Goal: Task Accomplishment & Management: Use online tool/utility

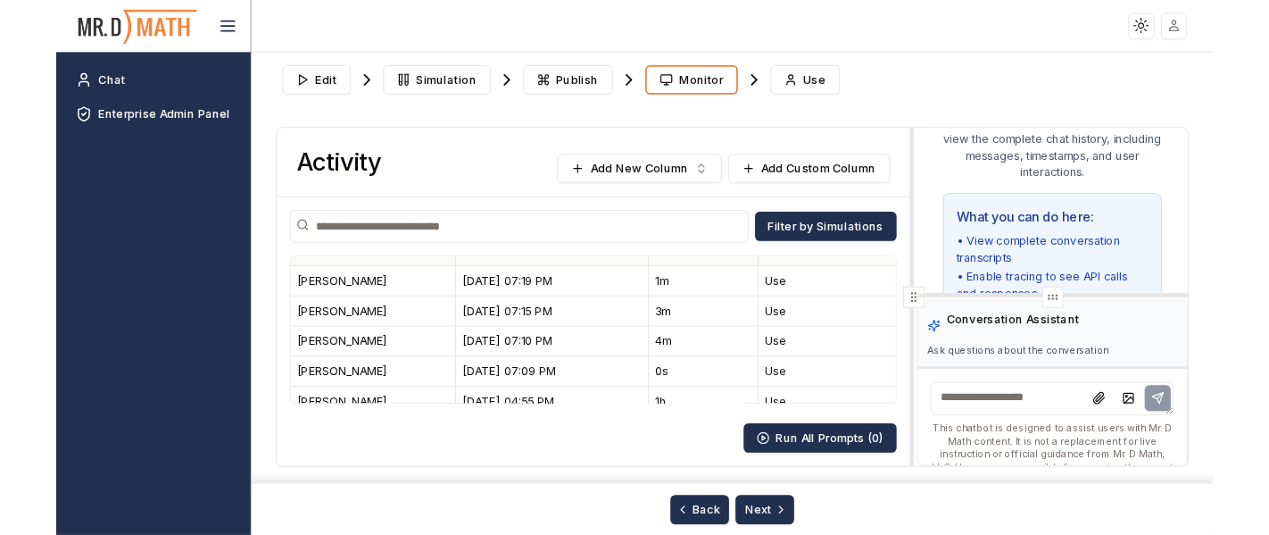
scroll to position [198, 0]
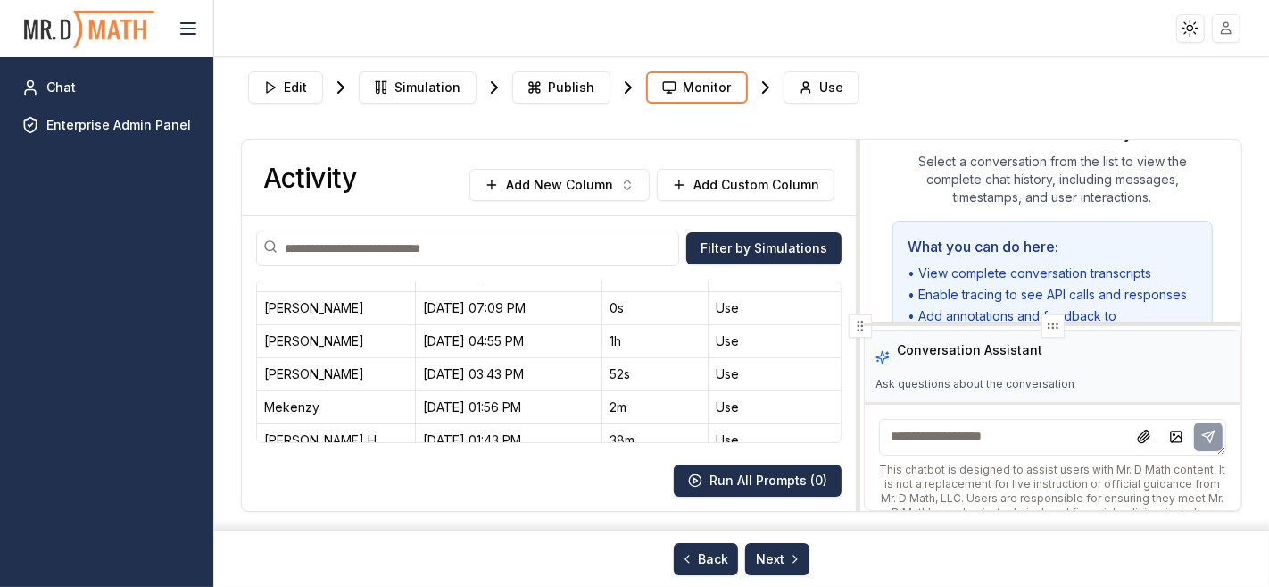
drag, startPoint x: 936, startPoint y: 326, endPoint x: 861, endPoint y: 326, distance: 74.1
click at [861, 326] on icon at bounding box center [860, 326] width 14 height 14
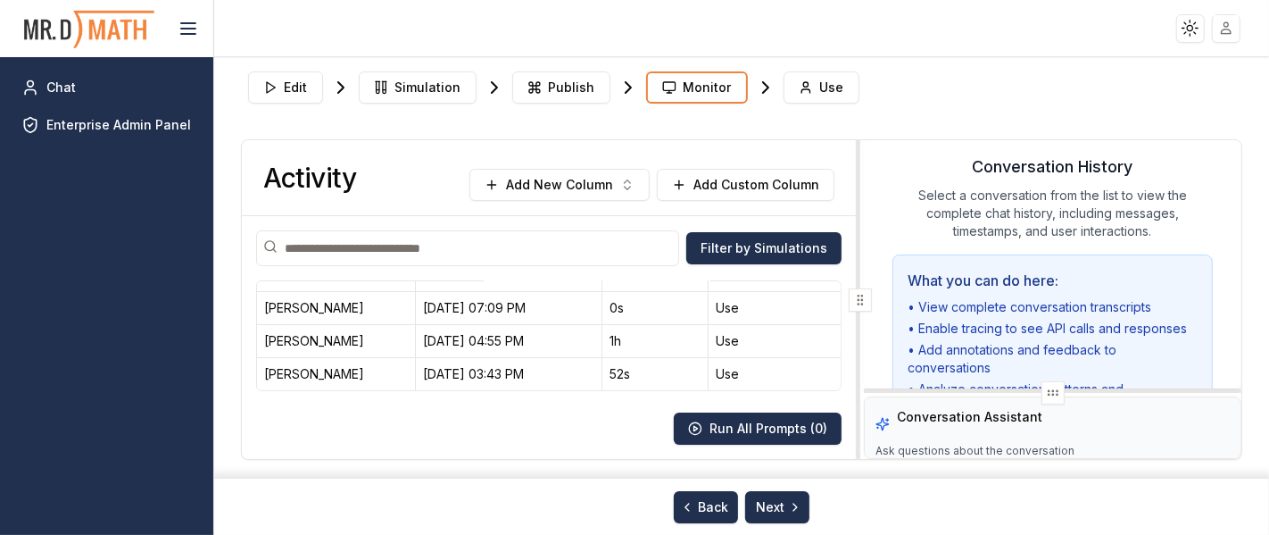
drag, startPoint x: 1046, startPoint y: 296, endPoint x: 1037, endPoint y: 495, distance: 199.3
click at [1037, 495] on div "Edit Simulation Publish Monitor Use Activity Add New Column Add Custom Column F…" at bounding box center [742, 290] width 1003 height 453
click at [471, 244] on input at bounding box center [467, 248] width 423 height 36
click at [343, 304] on div "Elias Sabo" at bounding box center [336, 308] width 145 height 18
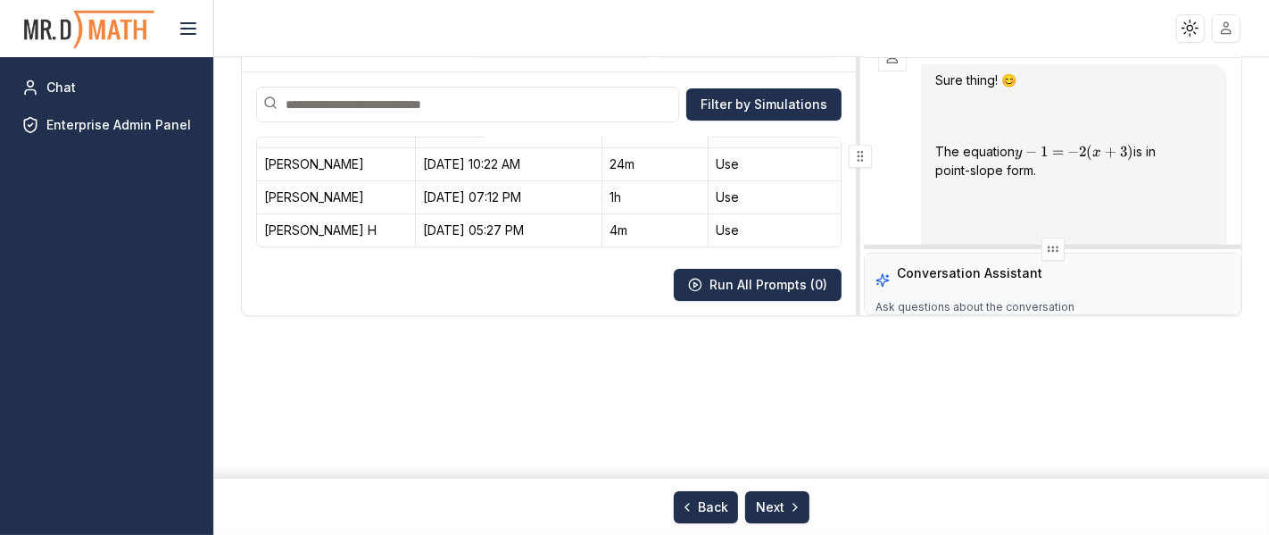
scroll to position [2384, 0]
click at [1038, 371] on div "Edit Simulation Publish Monitor Use Activity Add New Column Add Custom Column F…" at bounding box center [742, 147] width 1003 height 453
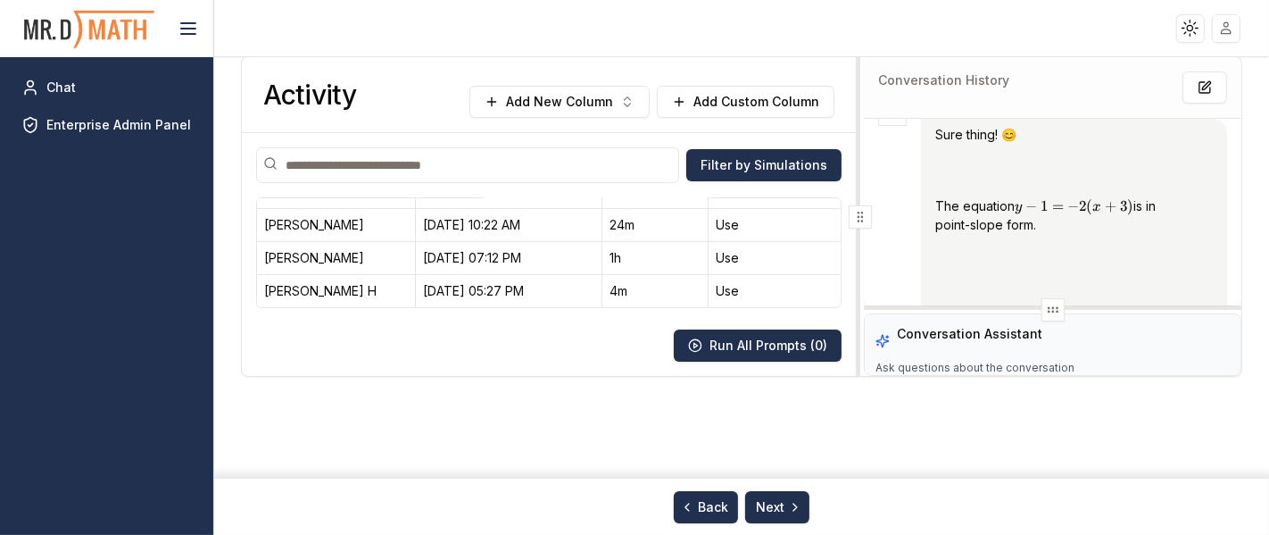
scroll to position [0, 0]
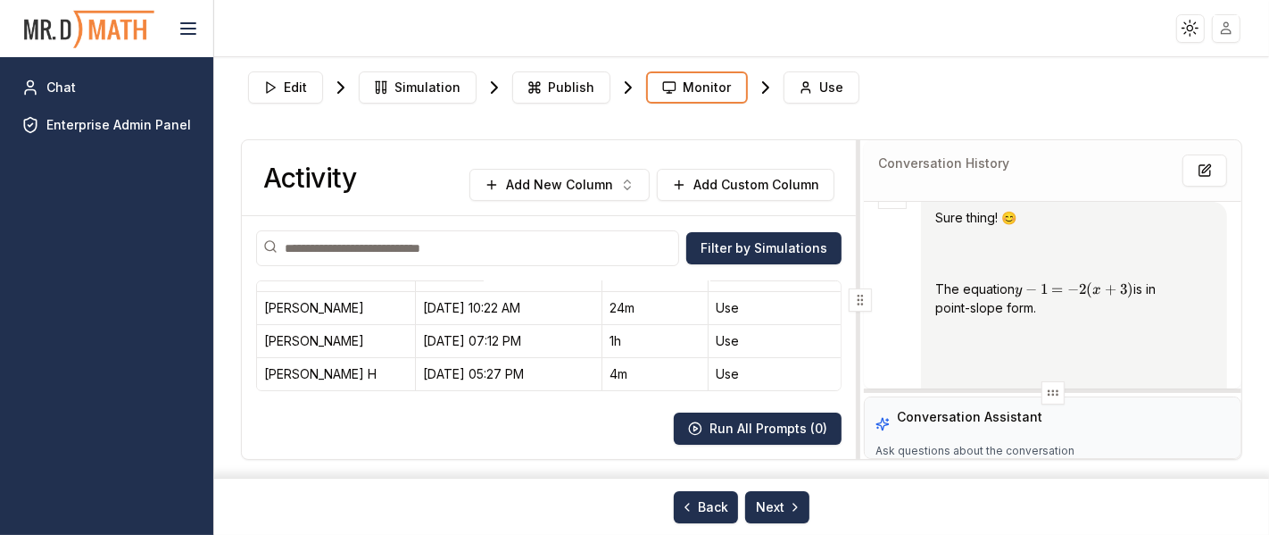
click at [405, 245] on input at bounding box center [467, 248] width 423 height 36
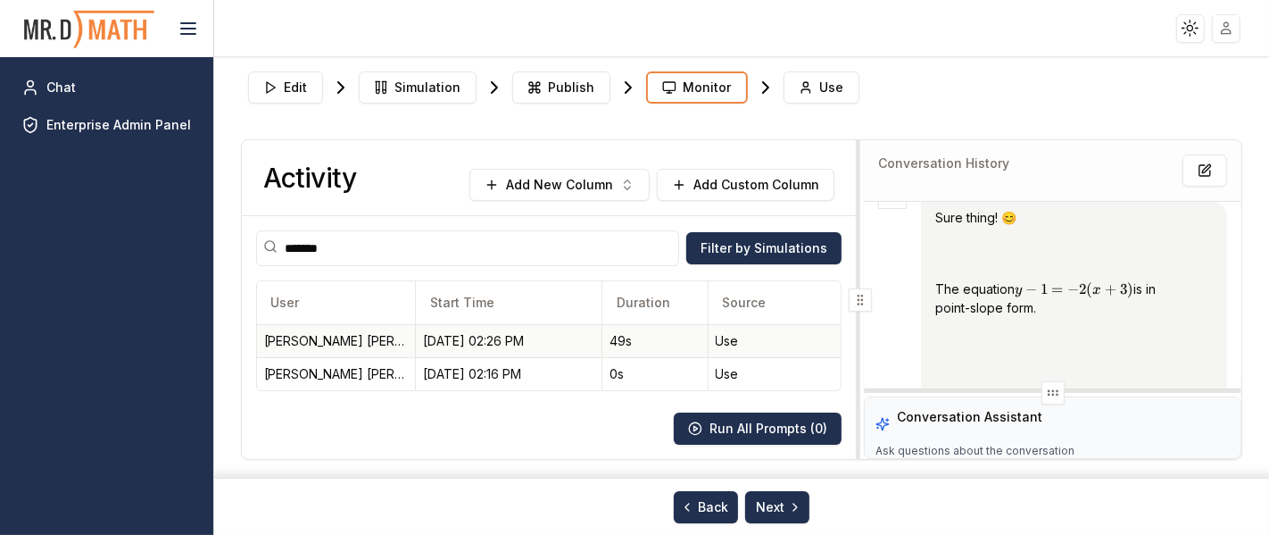
type input "*******"
click at [370, 345] on div "[PERSON_NAME] [PERSON_NAME]" at bounding box center [336, 341] width 145 height 18
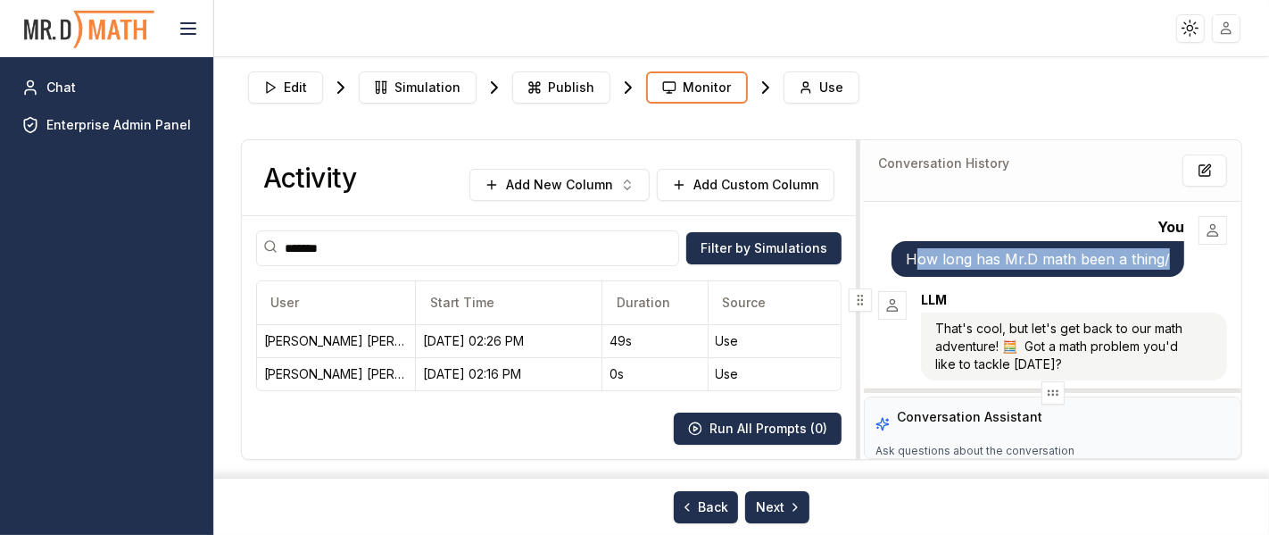
drag, startPoint x: 907, startPoint y: 256, endPoint x: 1175, endPoint y: 262, distance: 267.9
click at [1175, 262] on div "You How long has Mr.D math been a thing/" at bounding box center [1053, 246] width 350 height 61
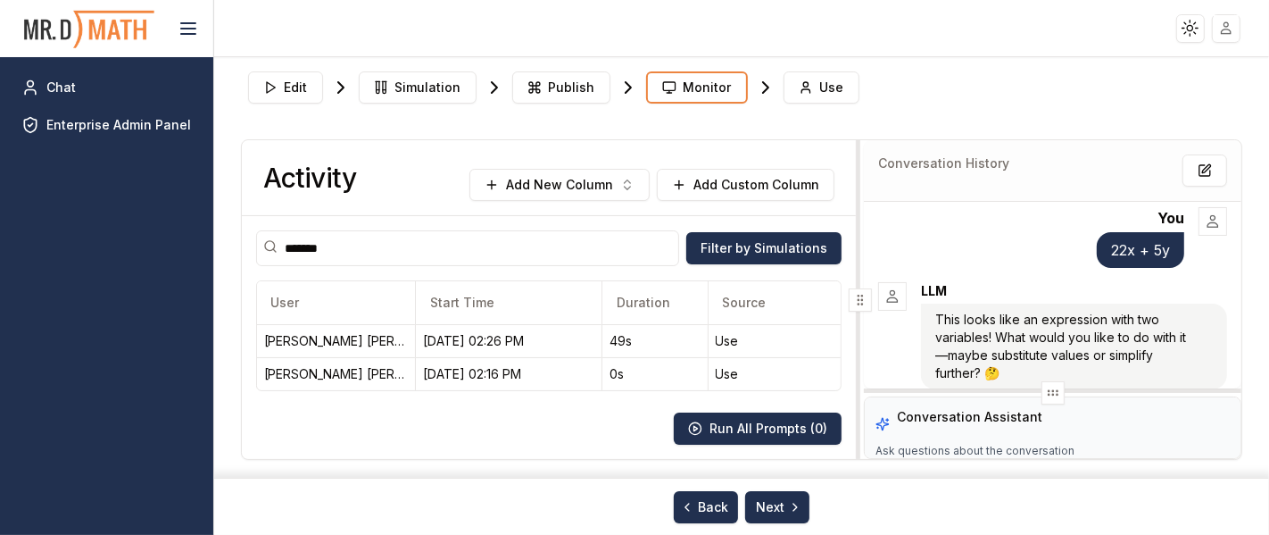
scroll to position [736, 0]
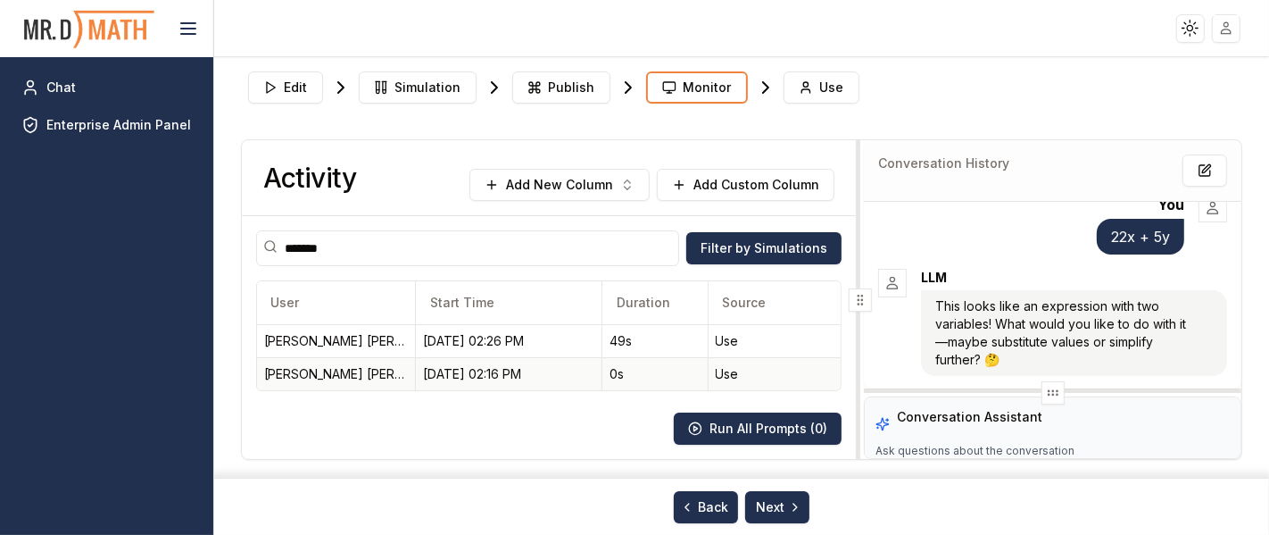
click at [553, 372] on div "[DATE] 02:16 PM" at bounding box center [508, 374] width 171 height 18
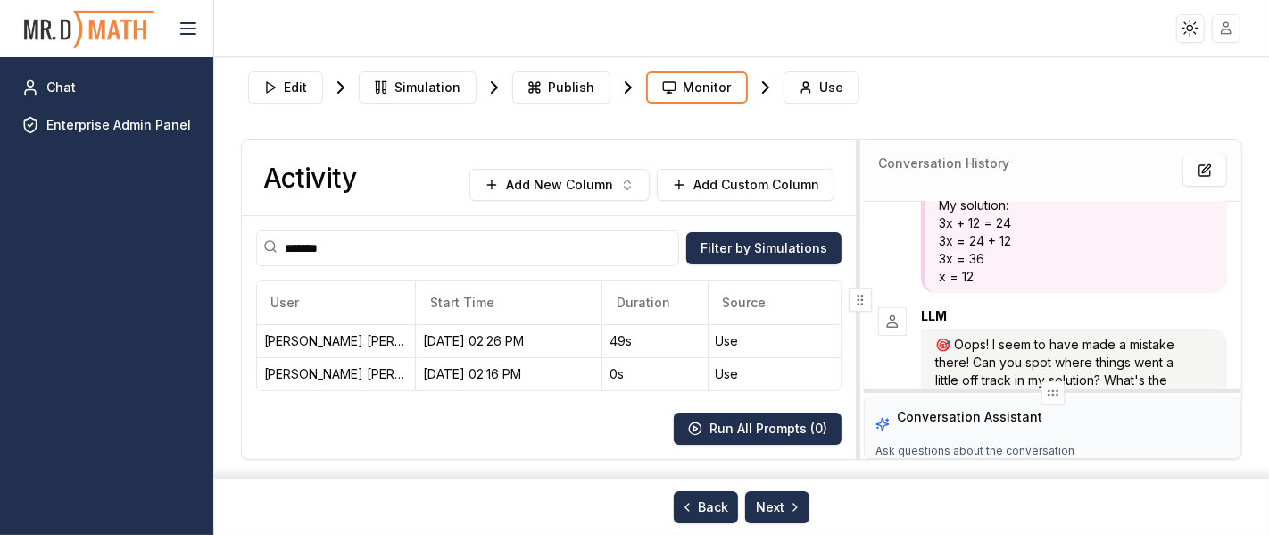
scroll to position [269, 0]
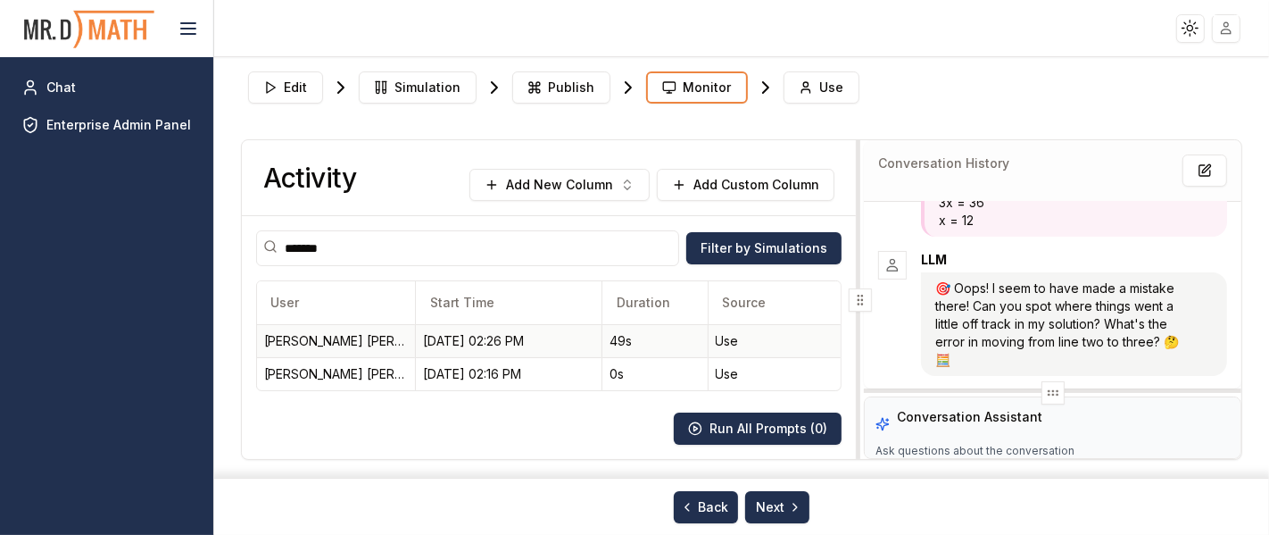
click at [553, 337] on div "[DATE] 02:26 PM" at bounding box center [508, 341] width 171 height 18
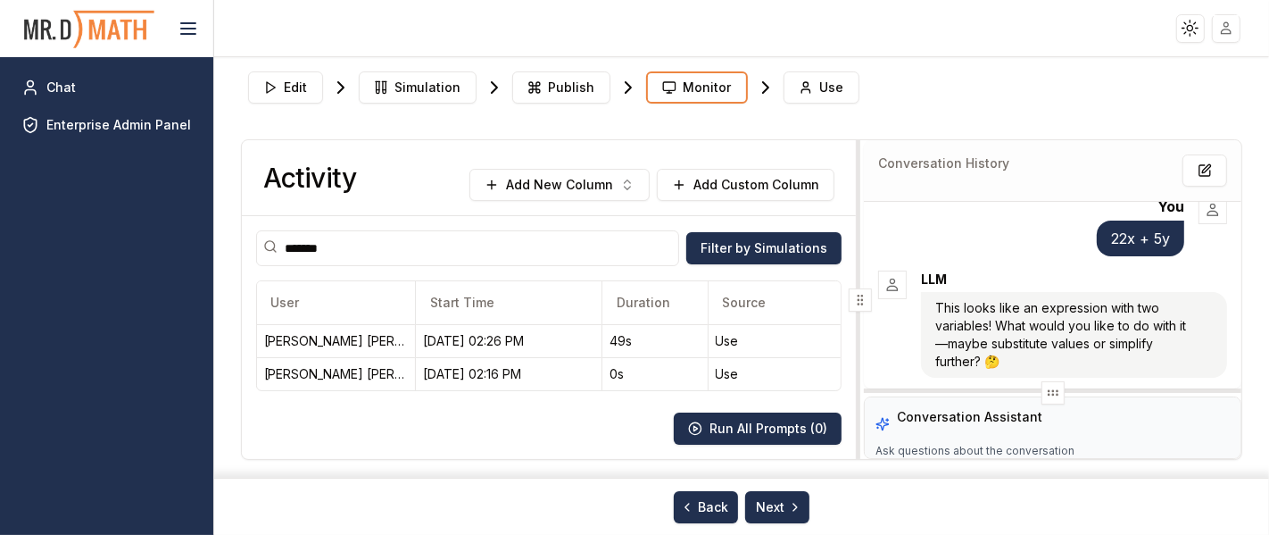
scroll to position [736, 0]
click at [407, 253] on input "*******" at bounding box center [467, 248] width 423 height 36
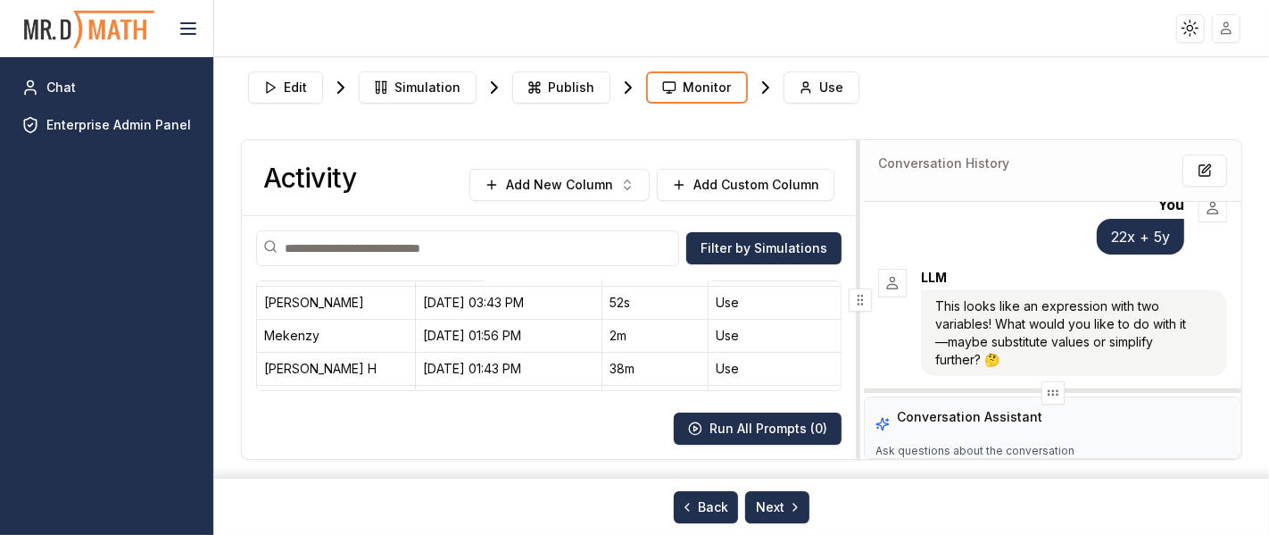
scroll to position [297, 0]
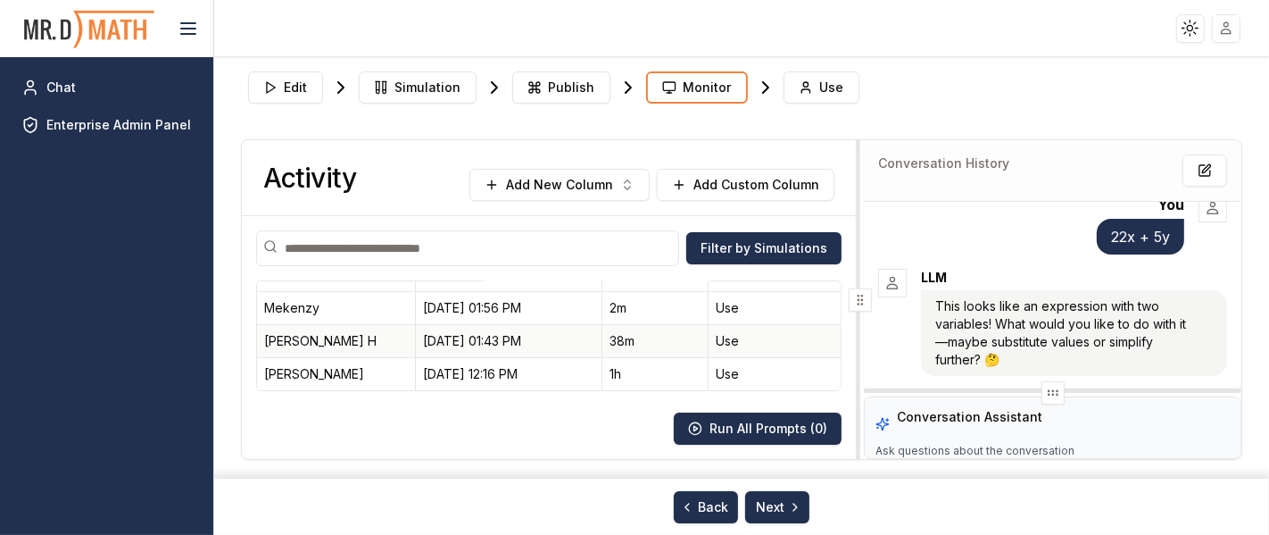
click at [386, 343] on div "[PERSON_NAME] H" at bounding box center [336, 341] width 145 height 18
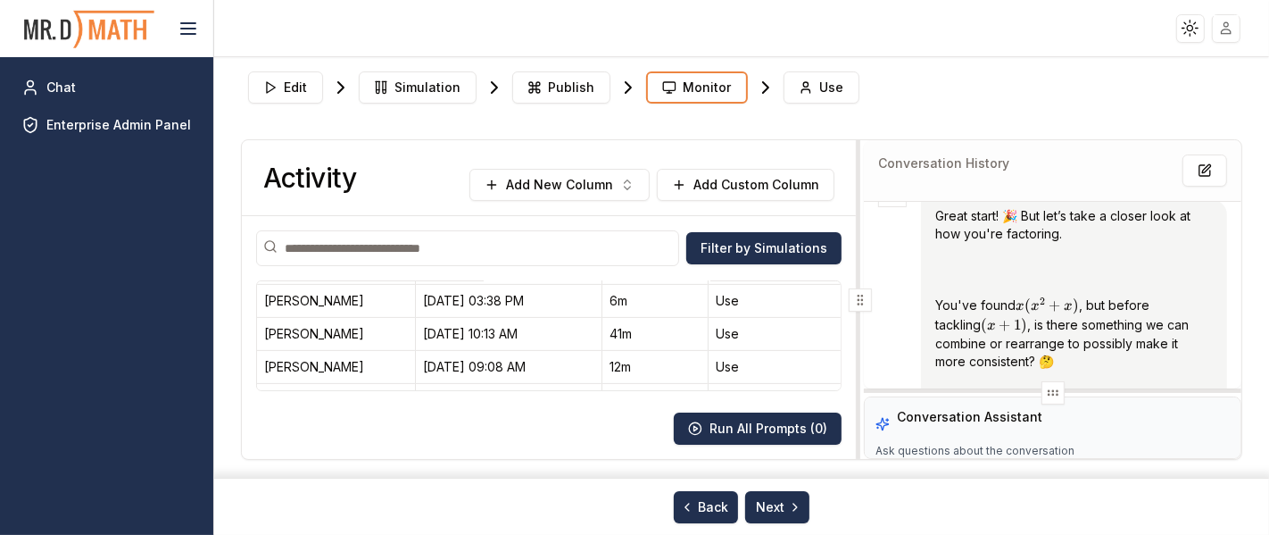
scroll to position [694, 0]
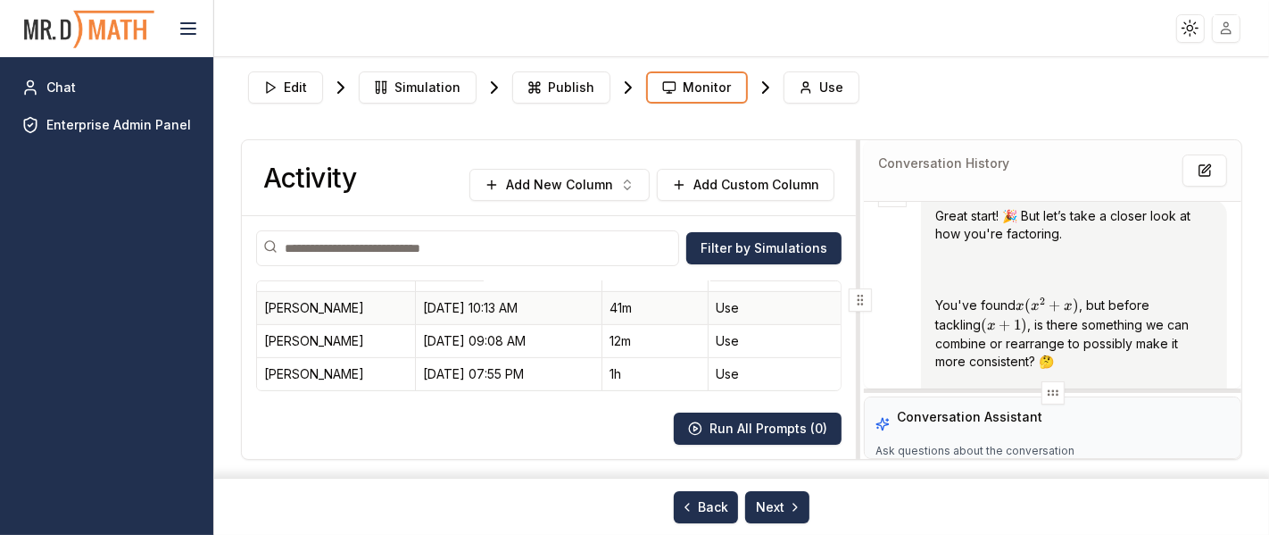
click at [645, 299] on div "41m" at bounding box center [655, 308] width 91 height 18
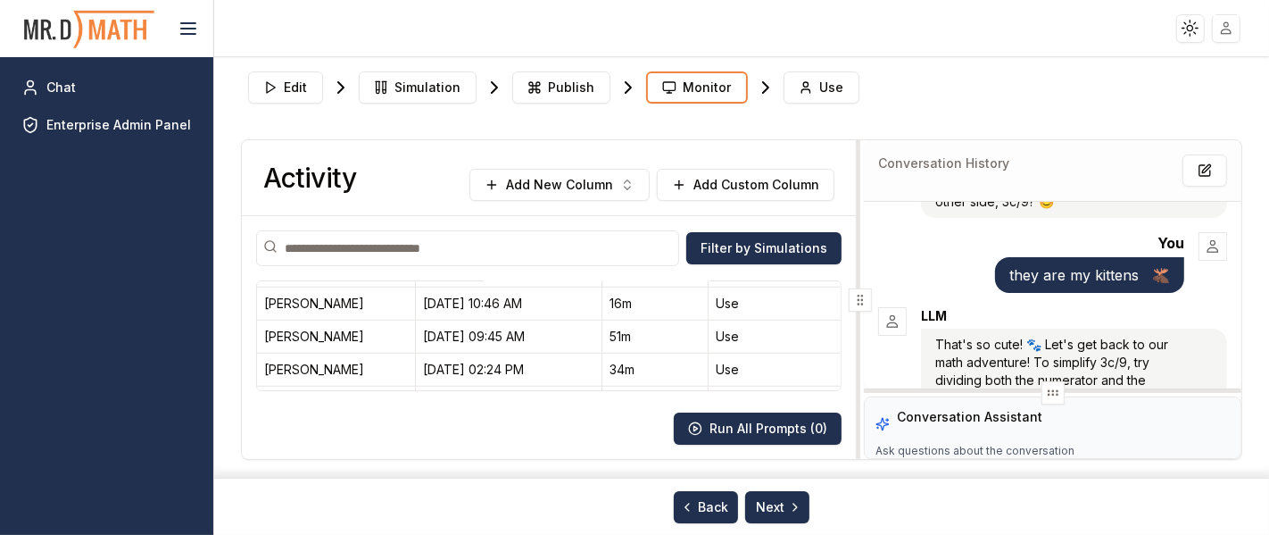
scroll to position [1190, 0]
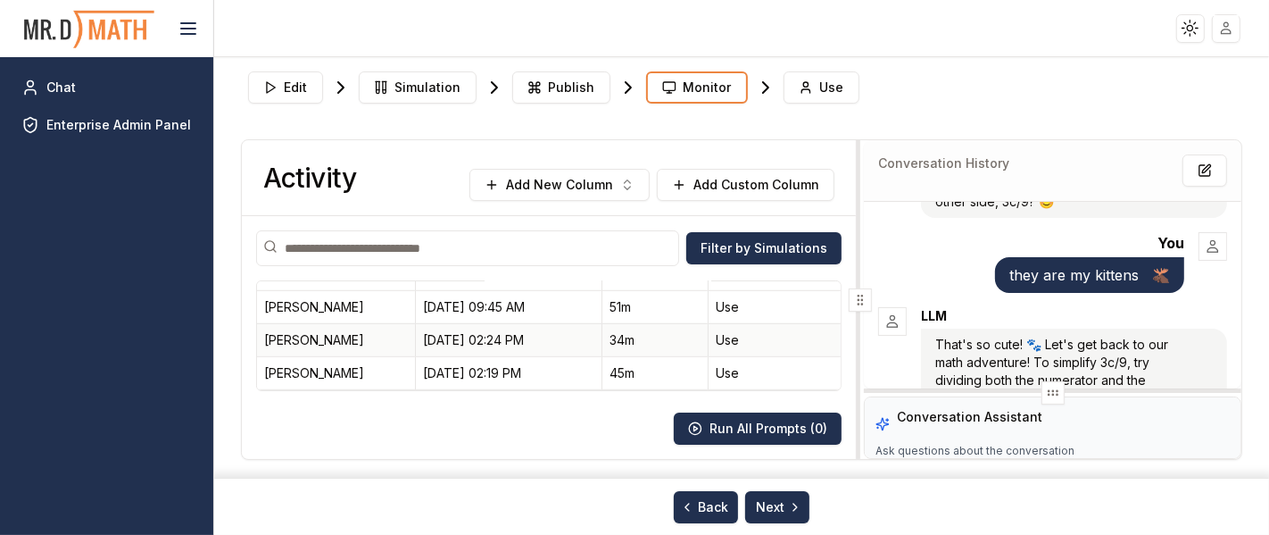
click at [661, 332] on div "34m" at bounding box center [655, 340] width 91 height 18
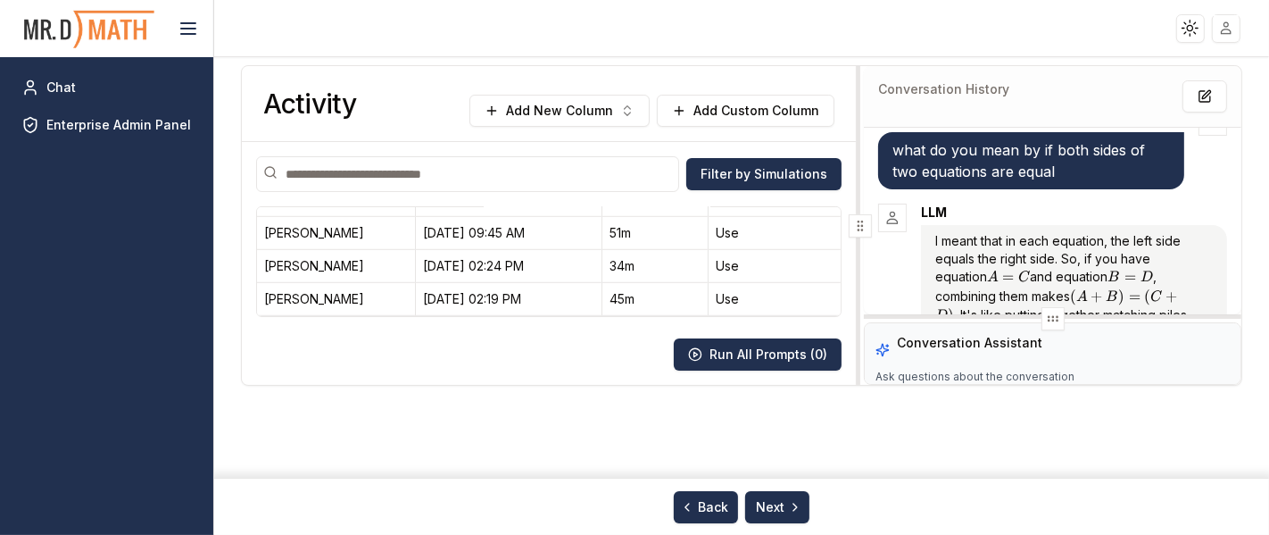
scroll to position [0, 0]
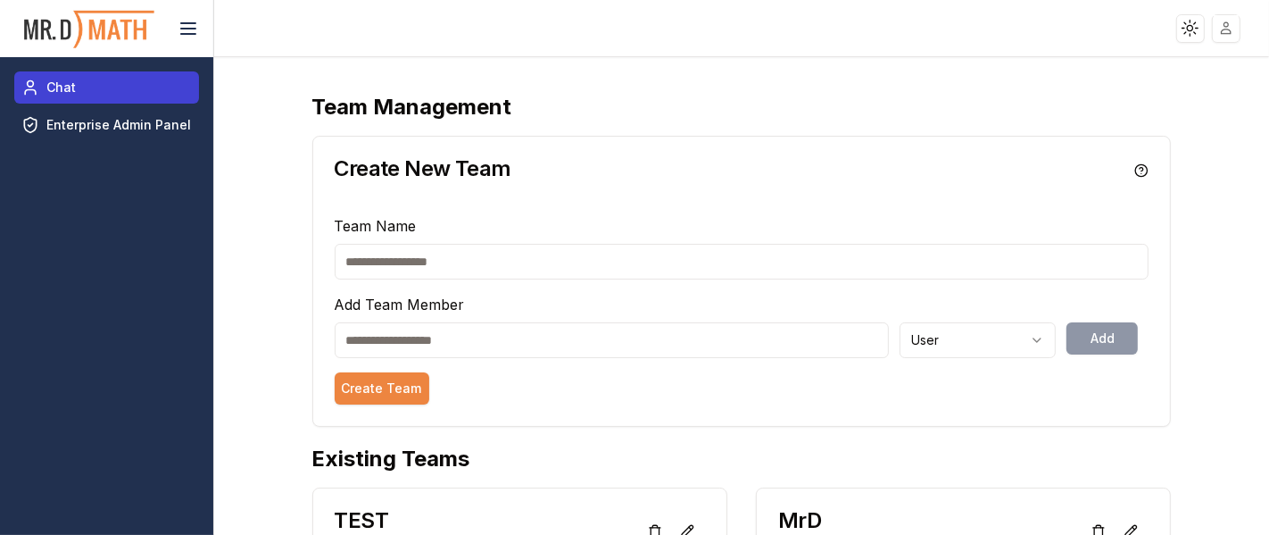
click at [47, 87] on span "Chat" at bounding box center [60, 88] width 29 height 18
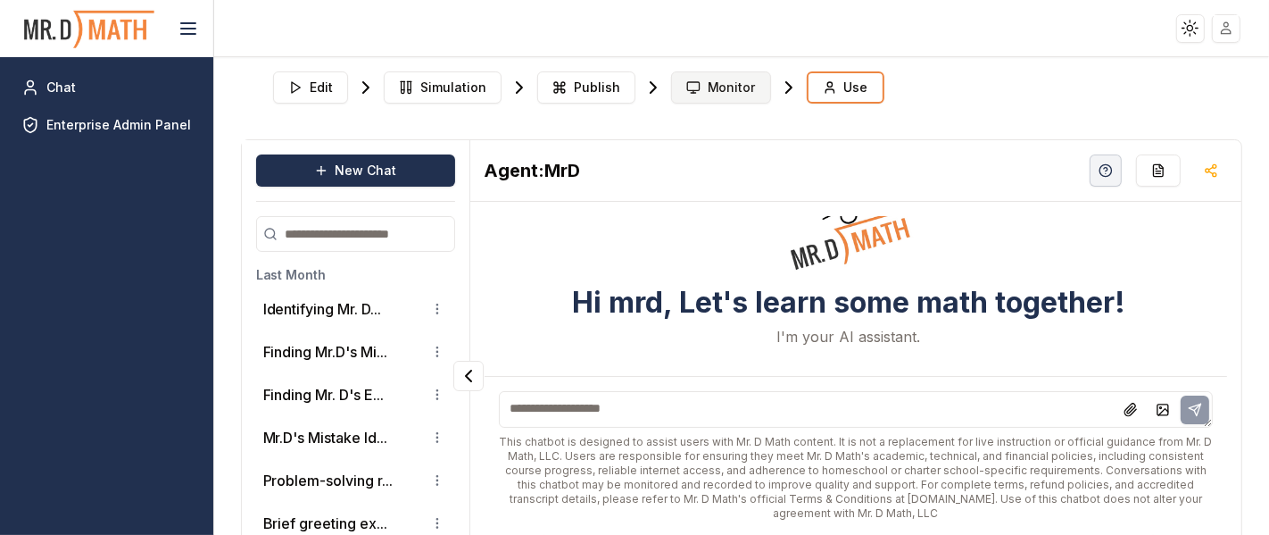
click at [722, 83] on span "Monitor" at bounding box center [732, 88] width 48 height 18
click at [708, 87] on span "Monitor" at bounding box center [732, 88] width 48 height 18
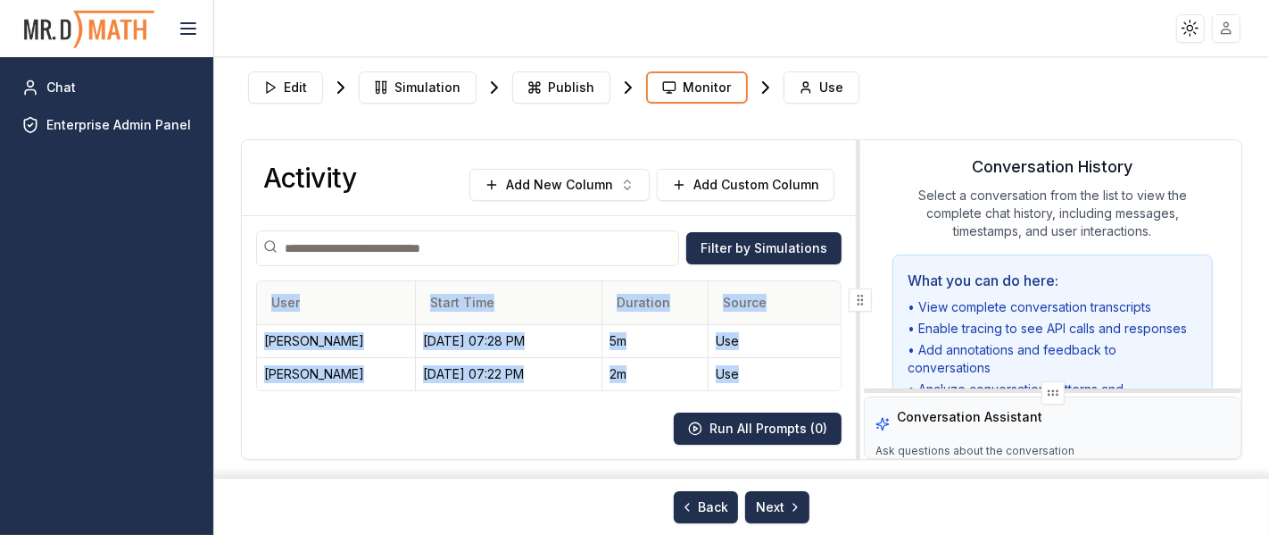
drag, startPoint x: 757, startPoint y: 353, endPoint x: 262, endPoint y: 304, distance: 497.0
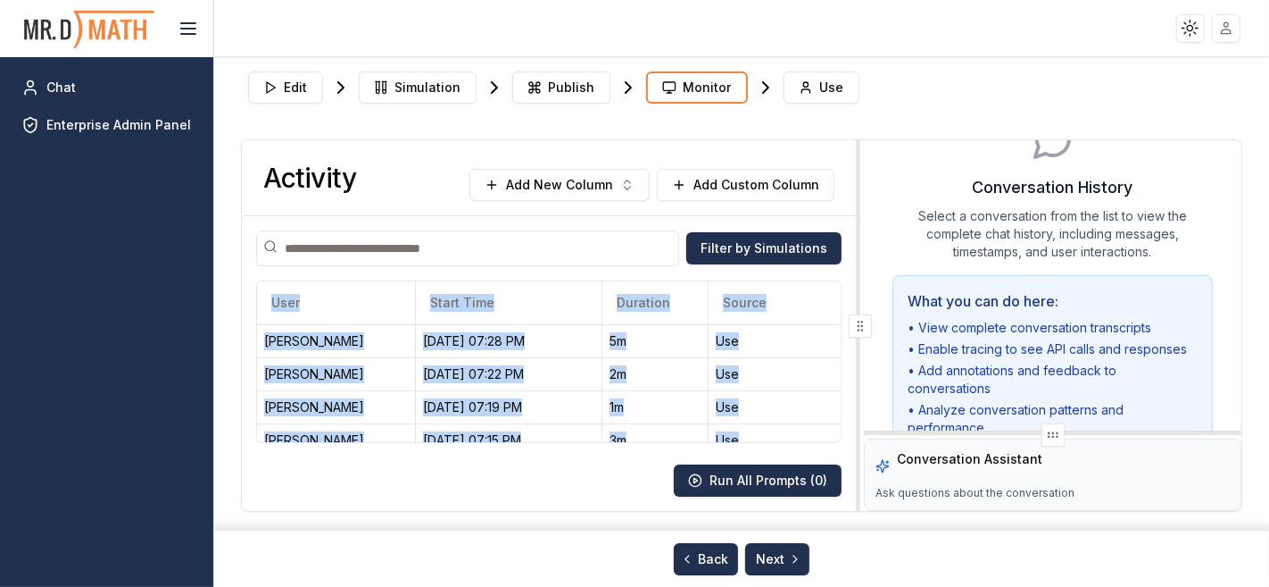
copy table "User Start Time Duration Source Vincent Allen 10/09/25, 07:28 PM 5m Use Vincent…"
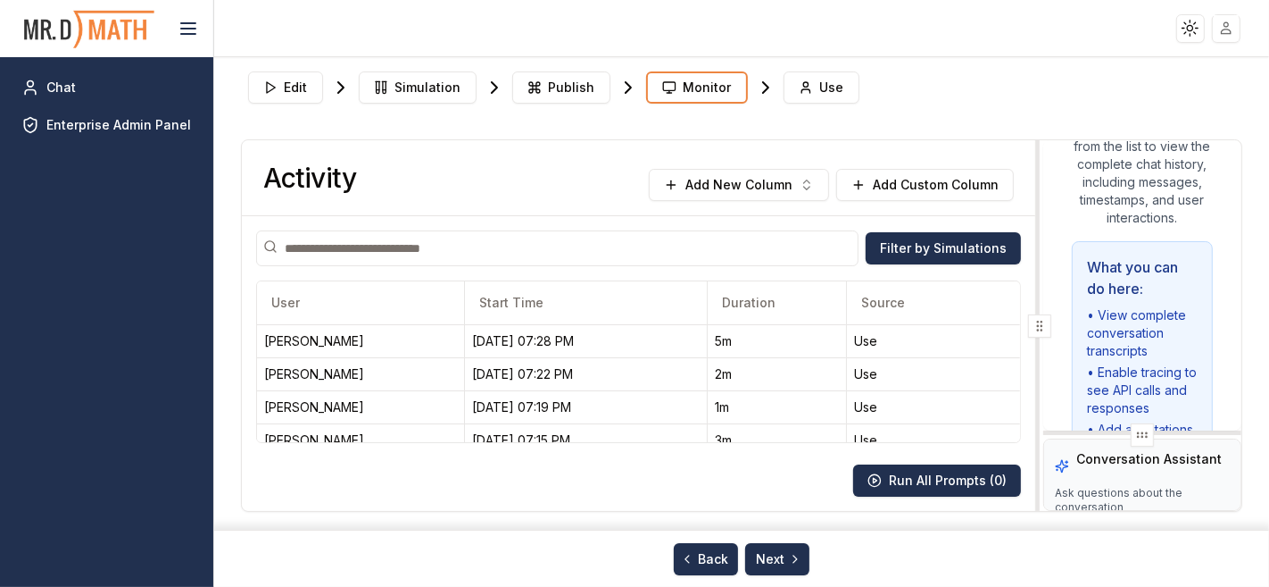
drag, startPoint x: 865, startPoint y: 321, endPoint x: 1045, endPoint y: 332, distance: 180.6
click at [1045, 332] on div at bounding box center [1039, 325] width 23 height 23
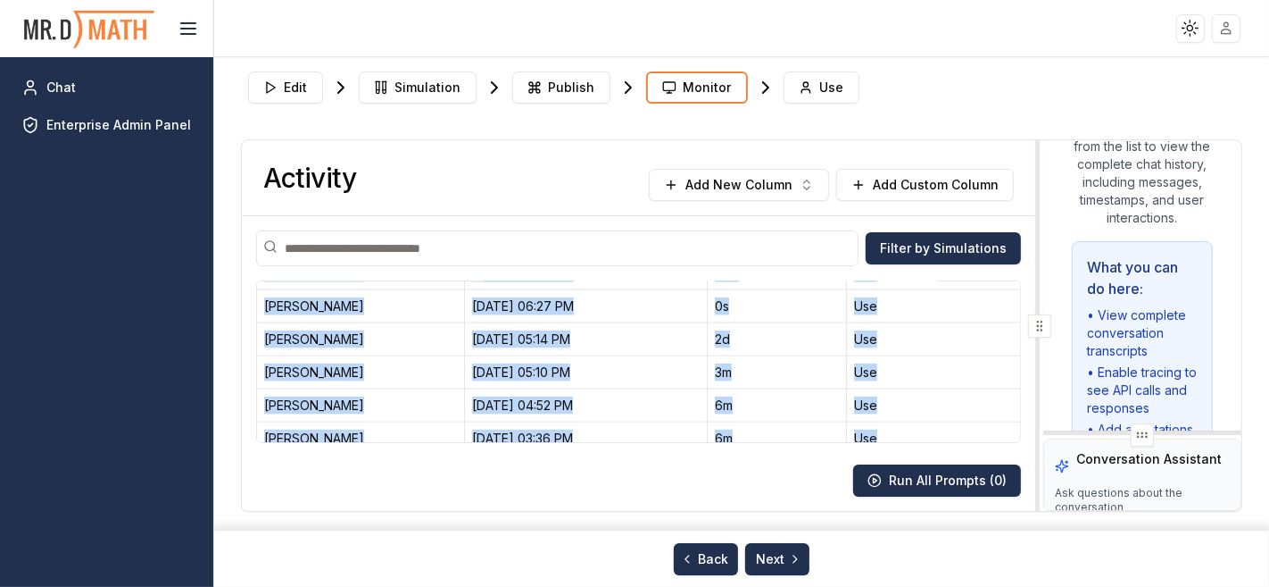
scroll to position [2542, 0]
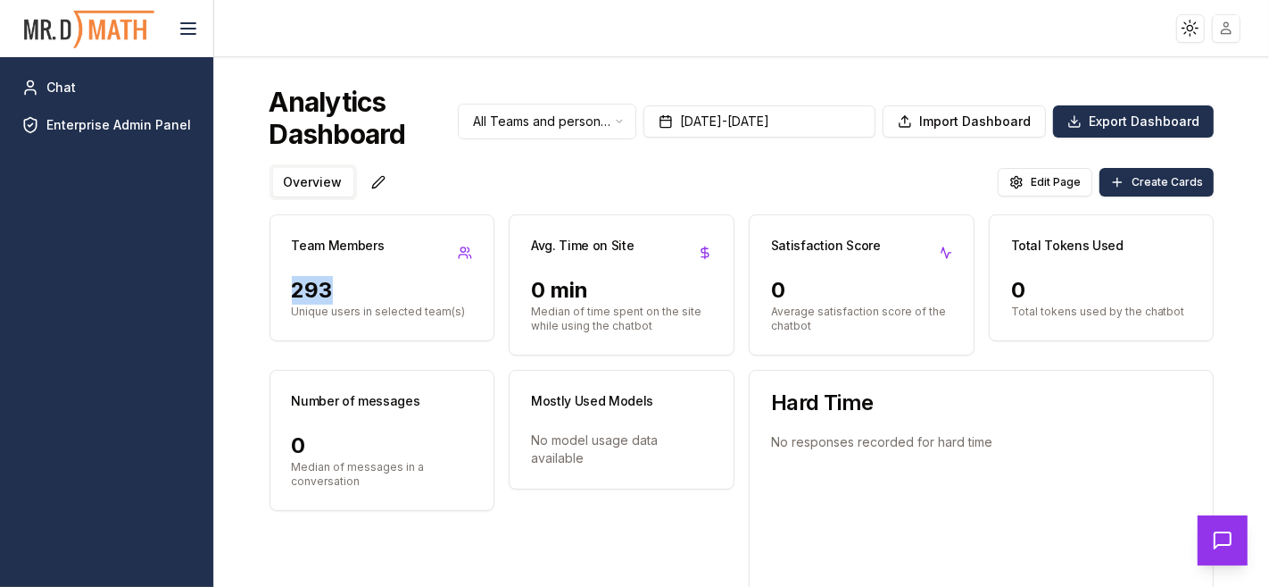
drag, startPoint x: 357, startPoint y: 292, endPoint x: 260, endPoint y: 291, distance: 97.3
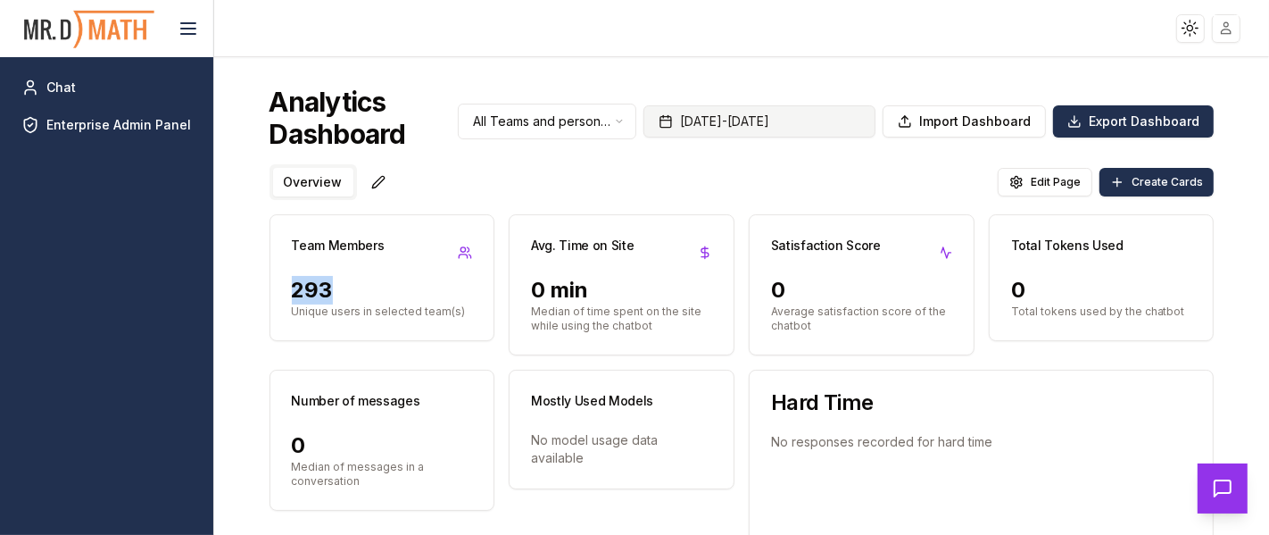
click at [736, 120] on button "[DATE] - [DATE]" at bounding box center [760, 121] width 232 height 32
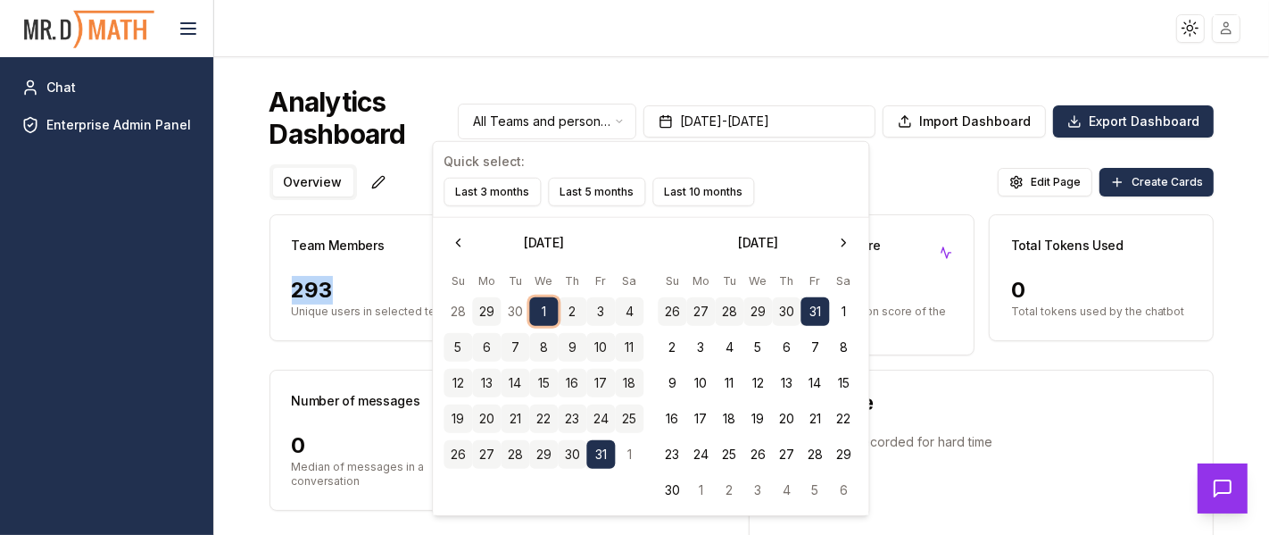
click at [481, 317] on button "29" at bounding box center [486, 311] width 29 height 29
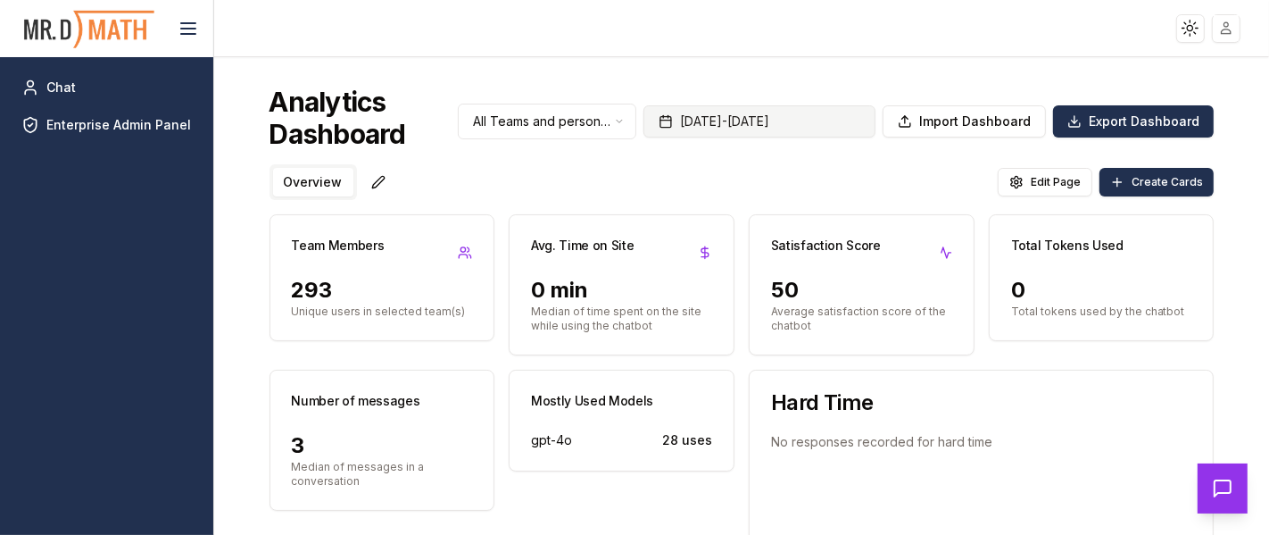
click at [793, 135] on button "Sep 29, 2025 - Oct 31, 2025" at bounding box center [760, 121] width 232 height 32
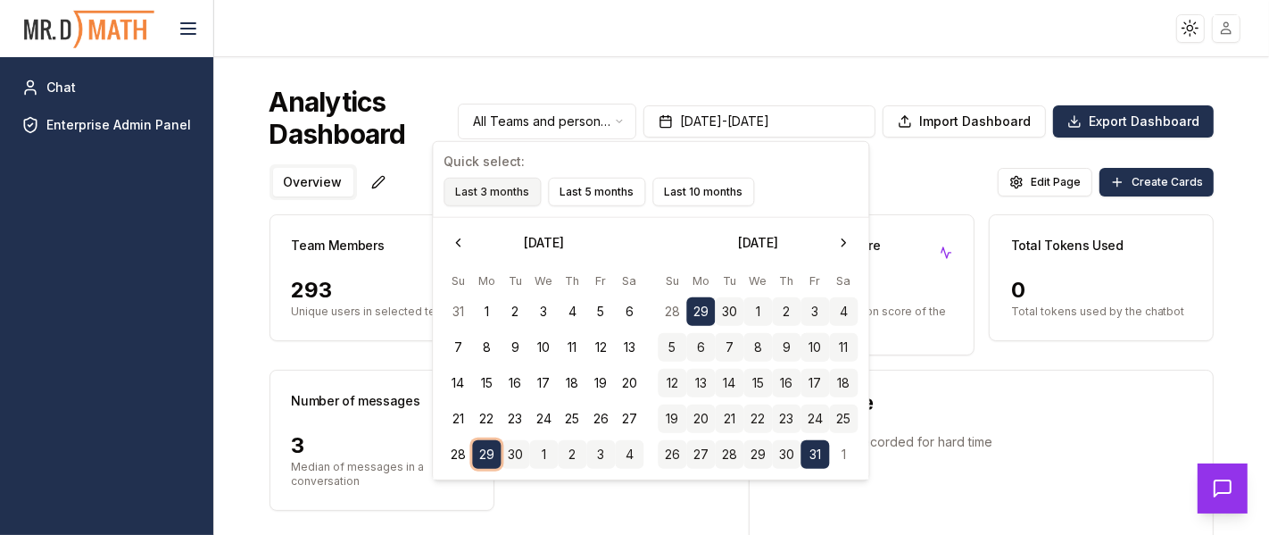
click at [497, 189] on button "Last 3 months" at bounding box center [492, 192] width 97 height 29
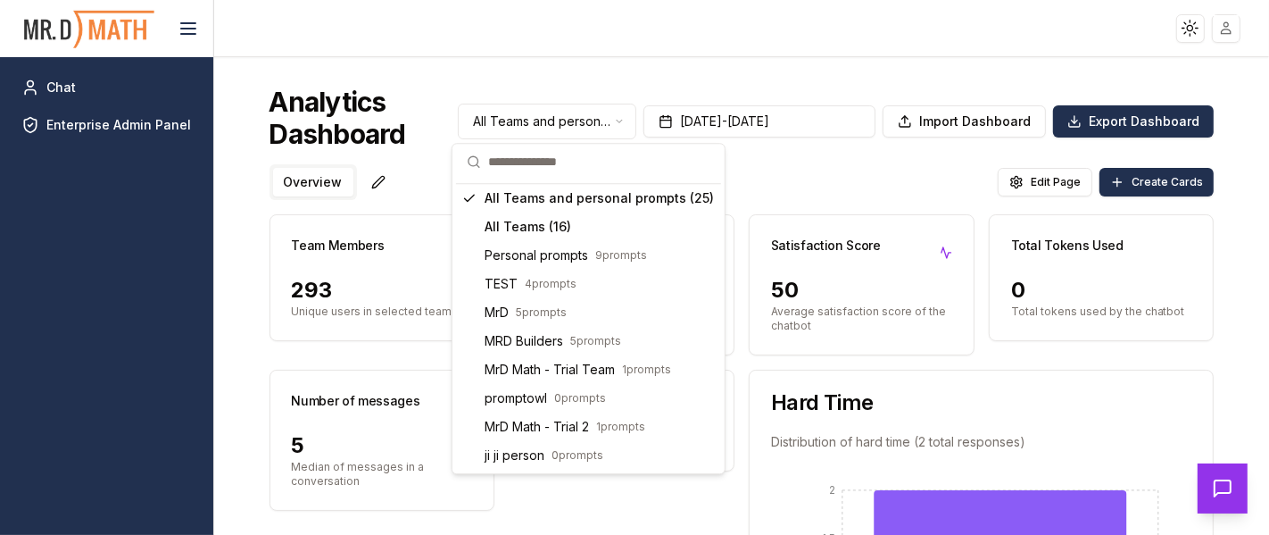
click at [516, 123] on html "Toggle theme Toggle user menu Chat Enterprise Admin Panel Analytics Dashboard A…" at bounding box center [634, 267] width 1269 height 535
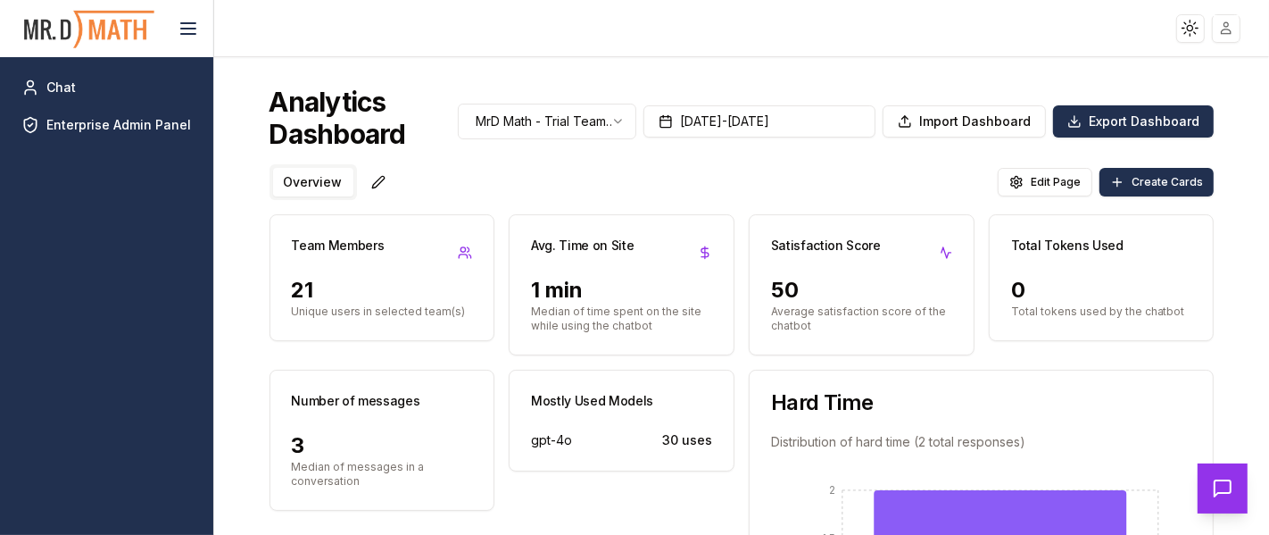
click at [554, 129] on html "Toggle theme Toggle user menu Chat Enterprise Admin Panel Analytics Dashboard M…" at bounding box center [634, 267] width 1269 height 535
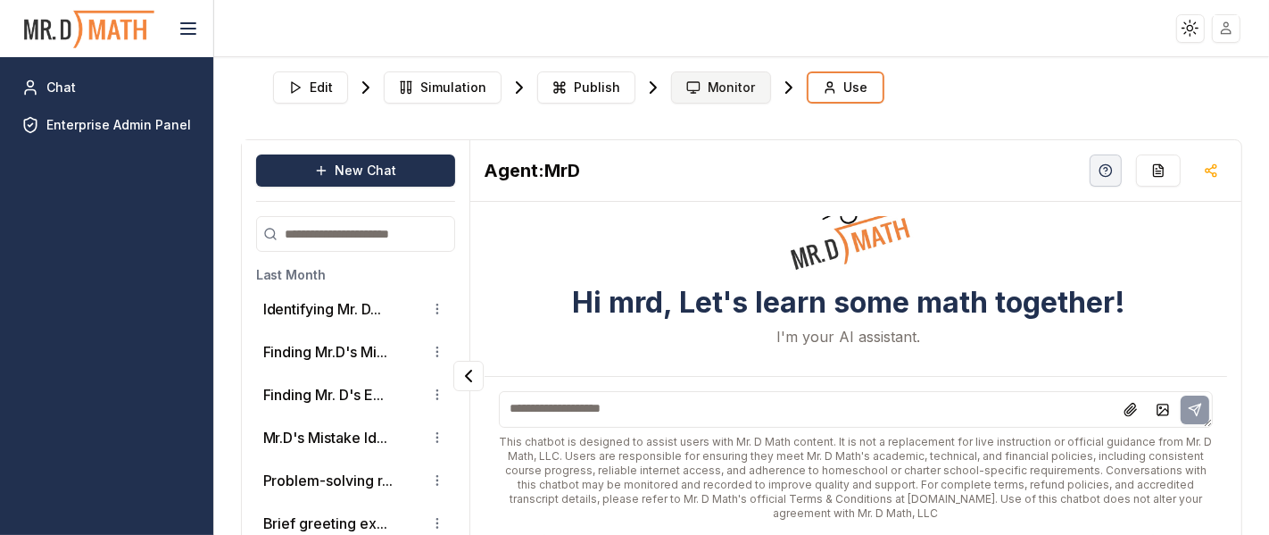
click at [718, 79] on span "Monitor" at bounding box center [732, 88] width 48 height 18
click at [708, 82] on span "Monitor" at bounding box center [732, 88] width 48 height 18
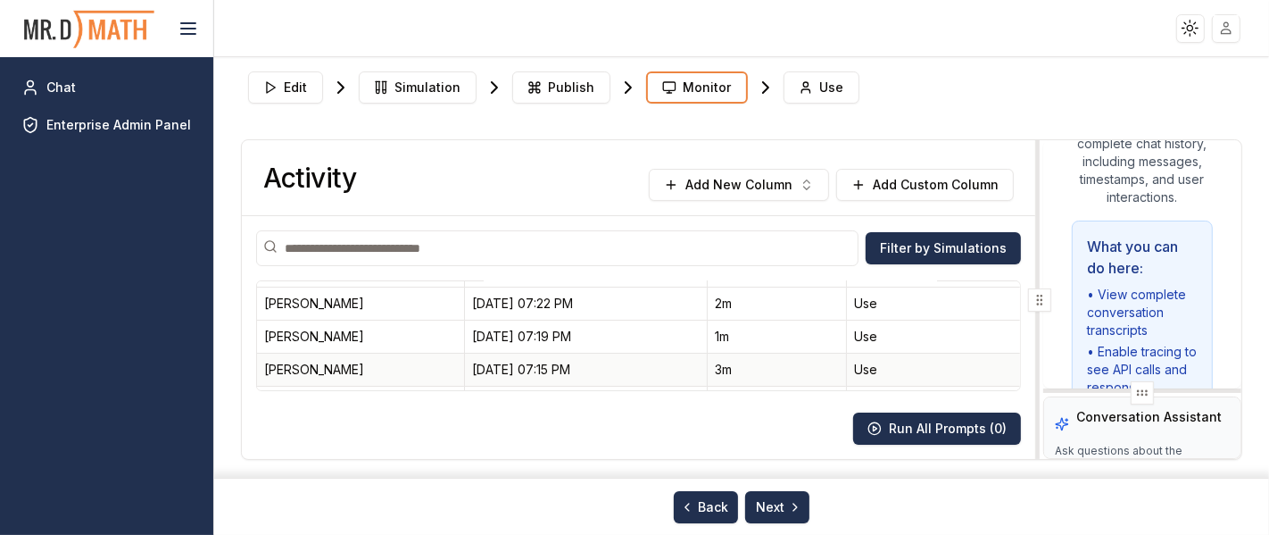
scroll to position [99, 0]
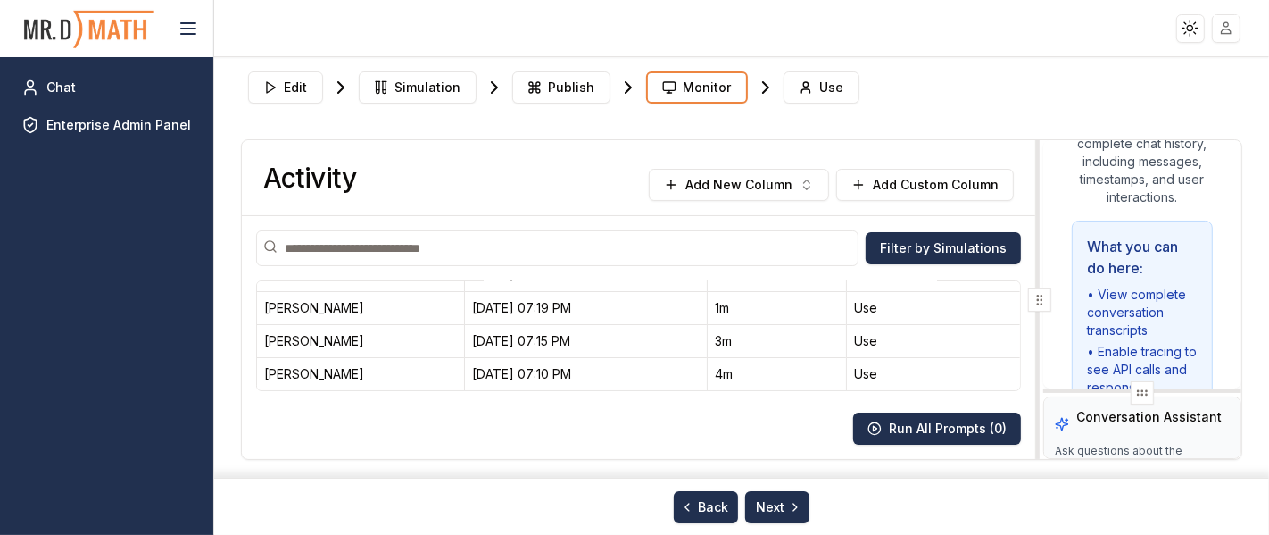
click at [431, 240] on input at bounding box center [557, 248] width 603 height 36
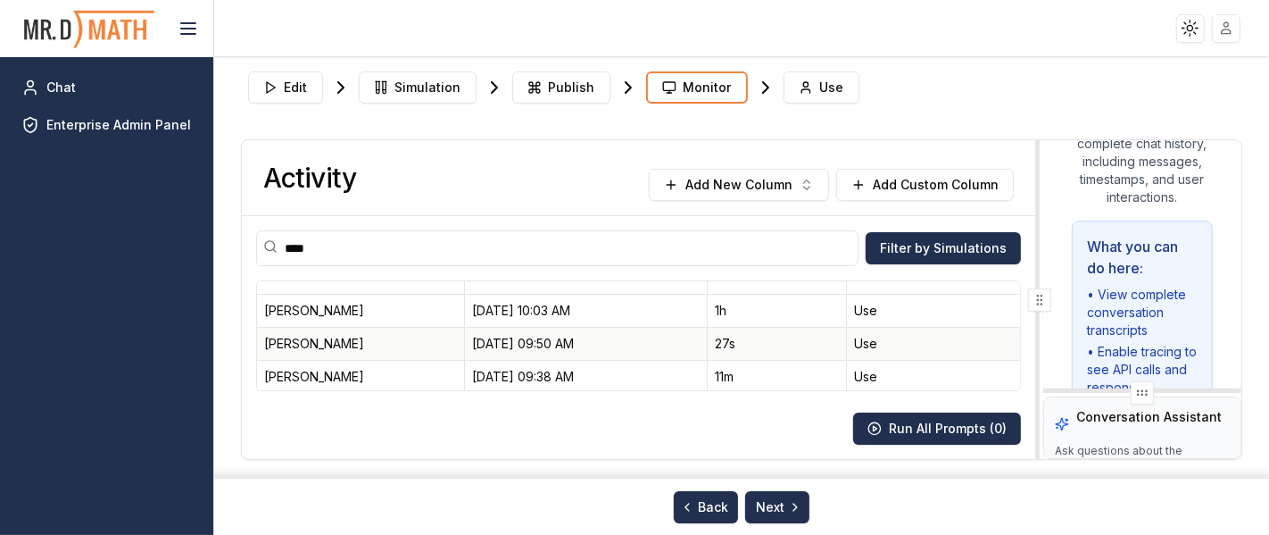
scroll to position [0, 0]
type input "****"
click at [381, 333] on div "[PERSON_NAME]" at bounding box center [361, 341] width 194 height 18
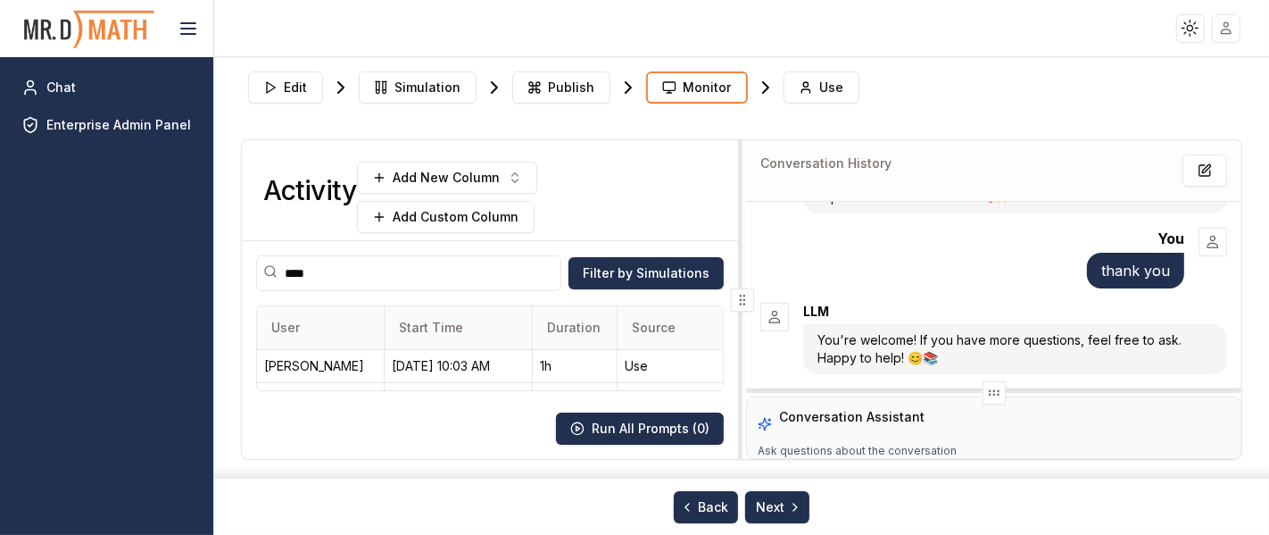
scroll to position [15742, 0]
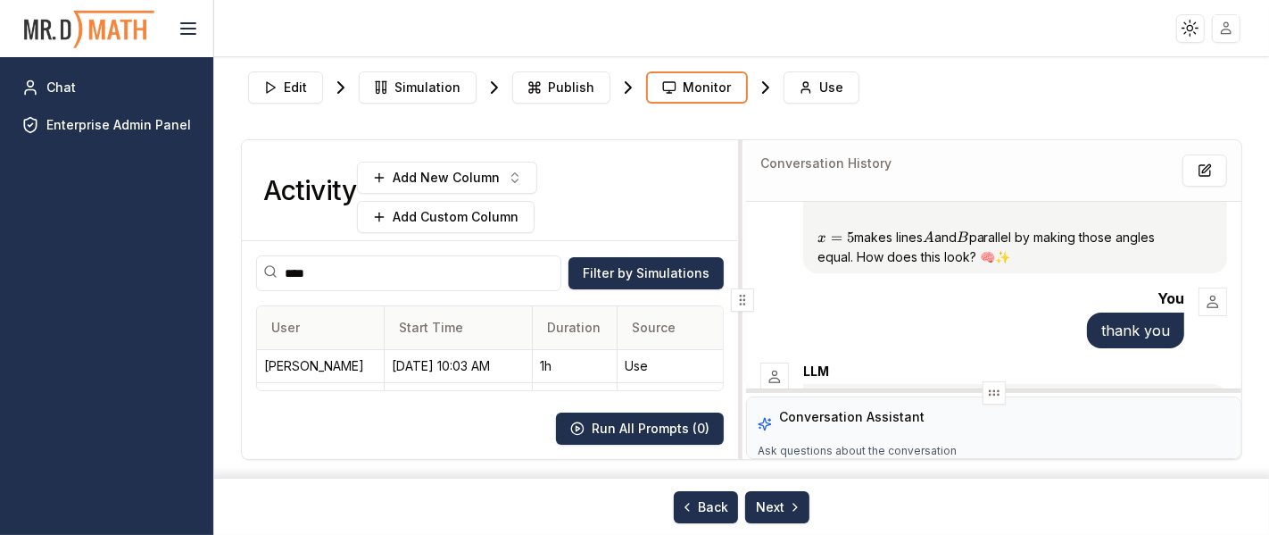
click at [739, 314] on div at bounding box center [742, 299] width 7 height 319
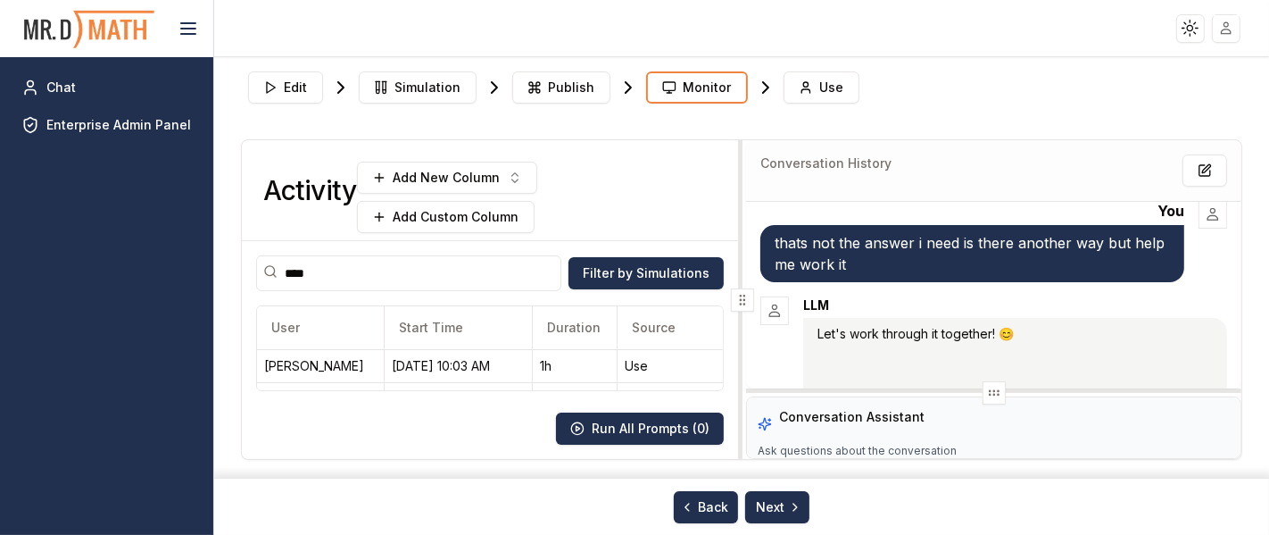
scroll to position [14581, 0]
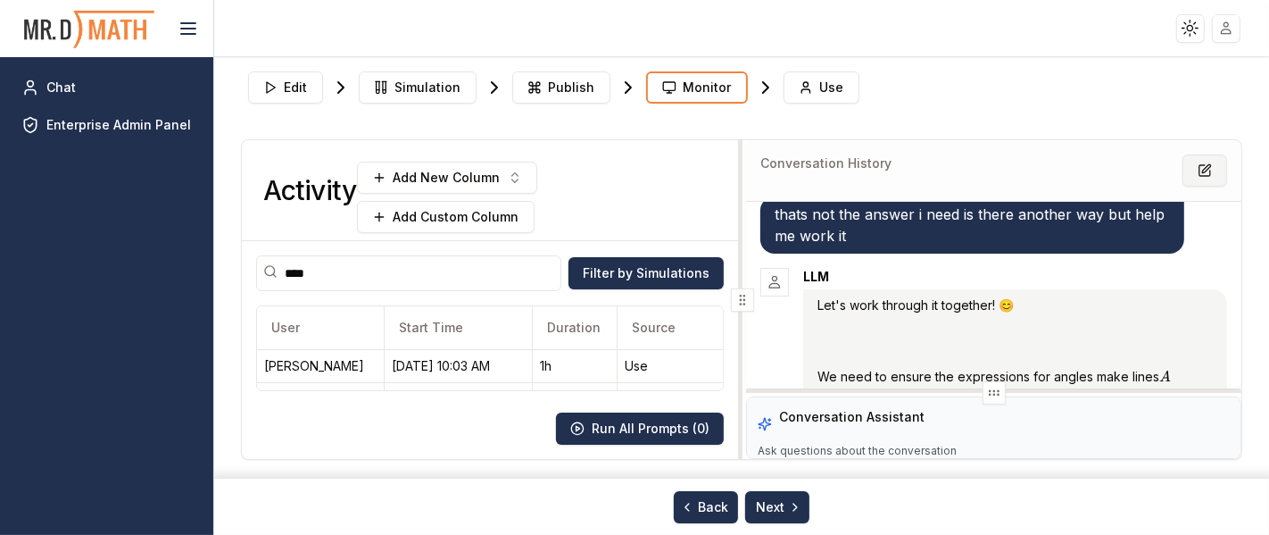
click at [1198, 170] on icon at bounding box center [1205, 170] width 14 height 14
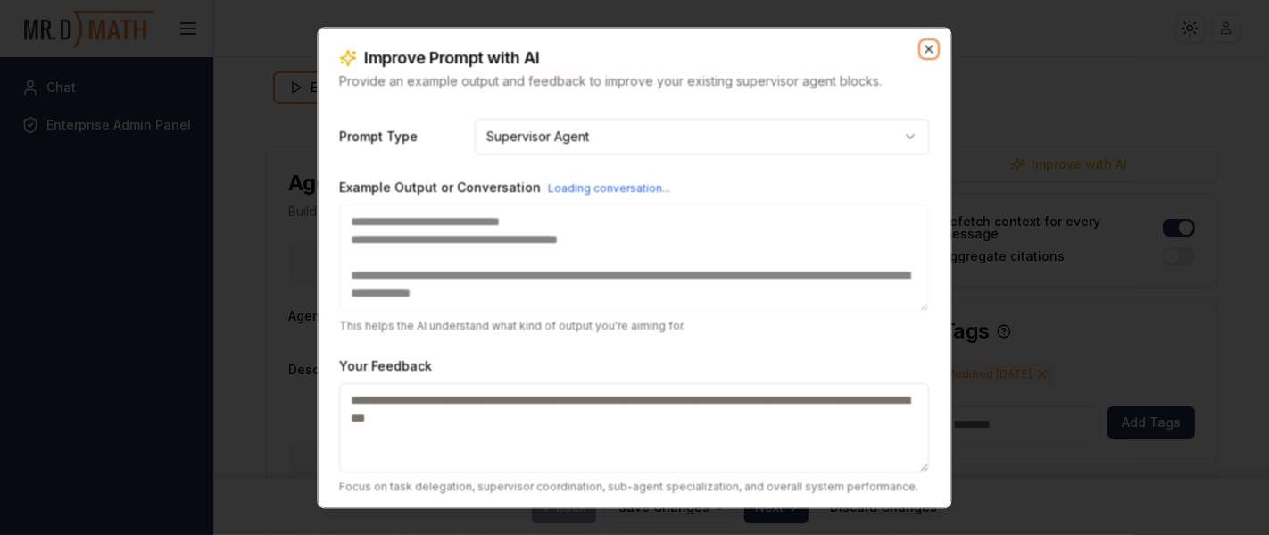
click at [926, 47] on icon "button" at bounding box center [930, 49] width 8 height 8
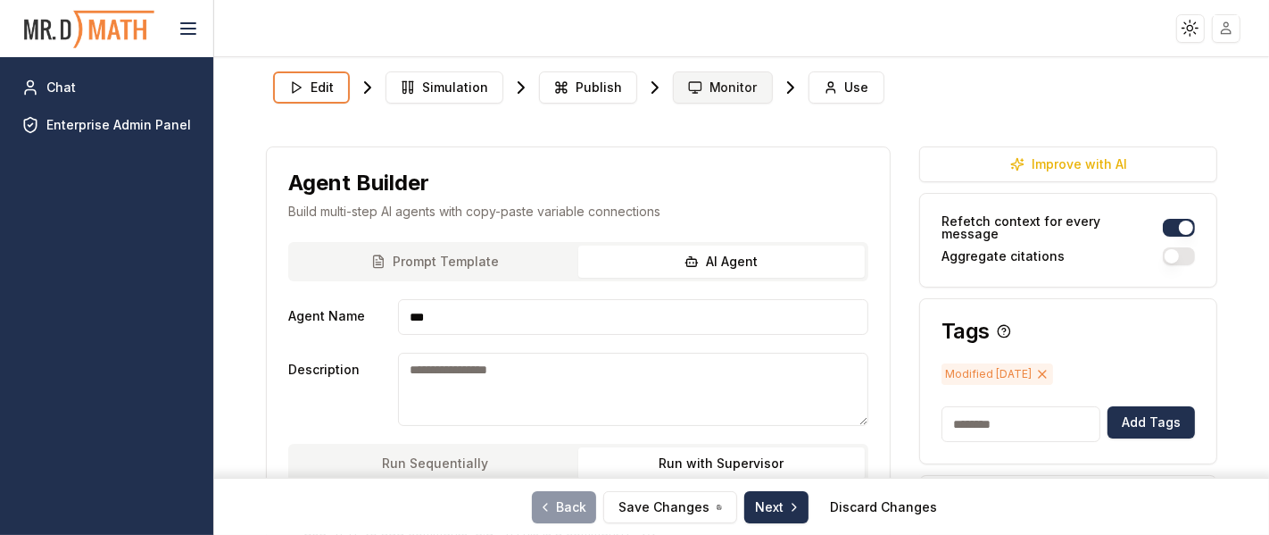
click at [710, 88] on span "Monitor" at bounding box center [734, 88] width 48 height 18
click at [710, 90] on span "Monitor" at bounding box center [734, 88] width 48 height 18
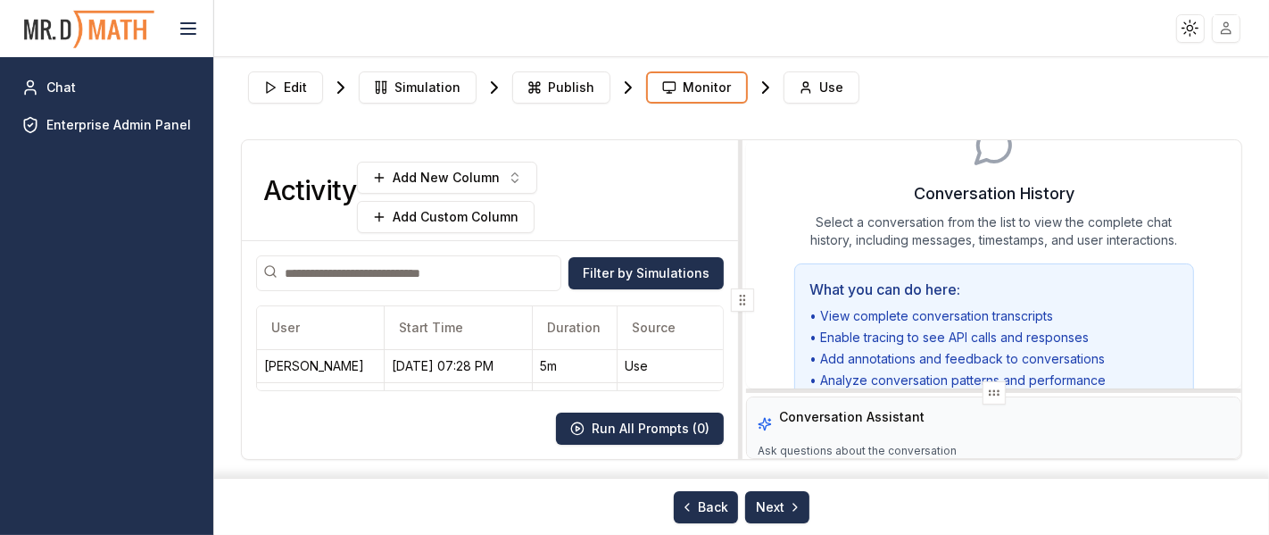
click at [385, 255] on input at bounding box center [409, 273] width 306 height 36
type input "*****"
click at [422, 357] on div "[DATE] 10:03 AM" at bounding box center [458, 366] width 133 height 18
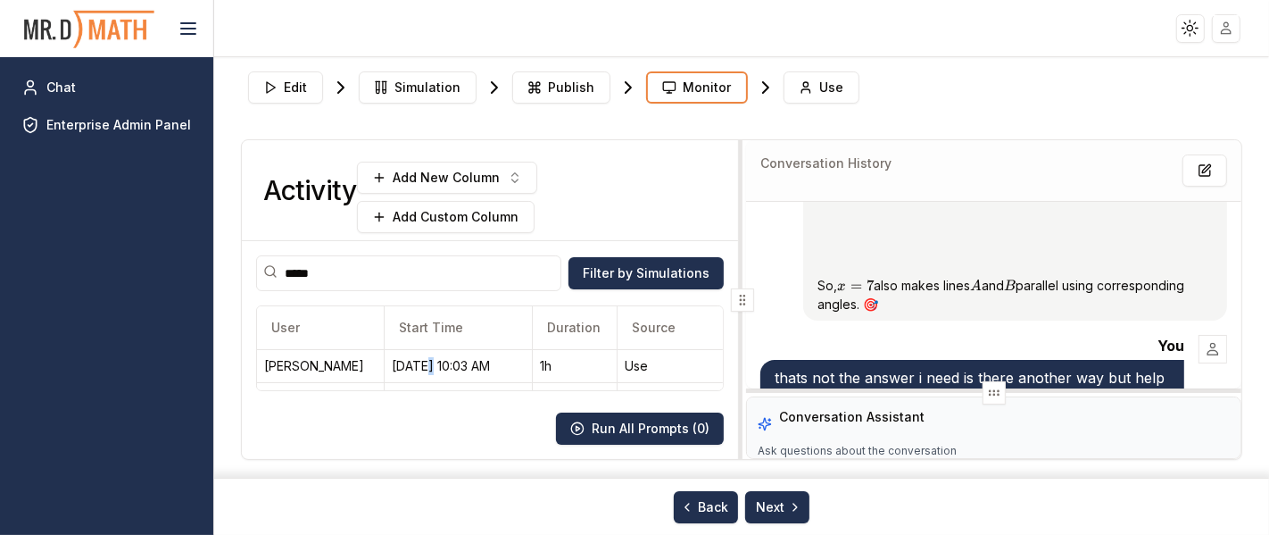
scroll to position [14353, 0]
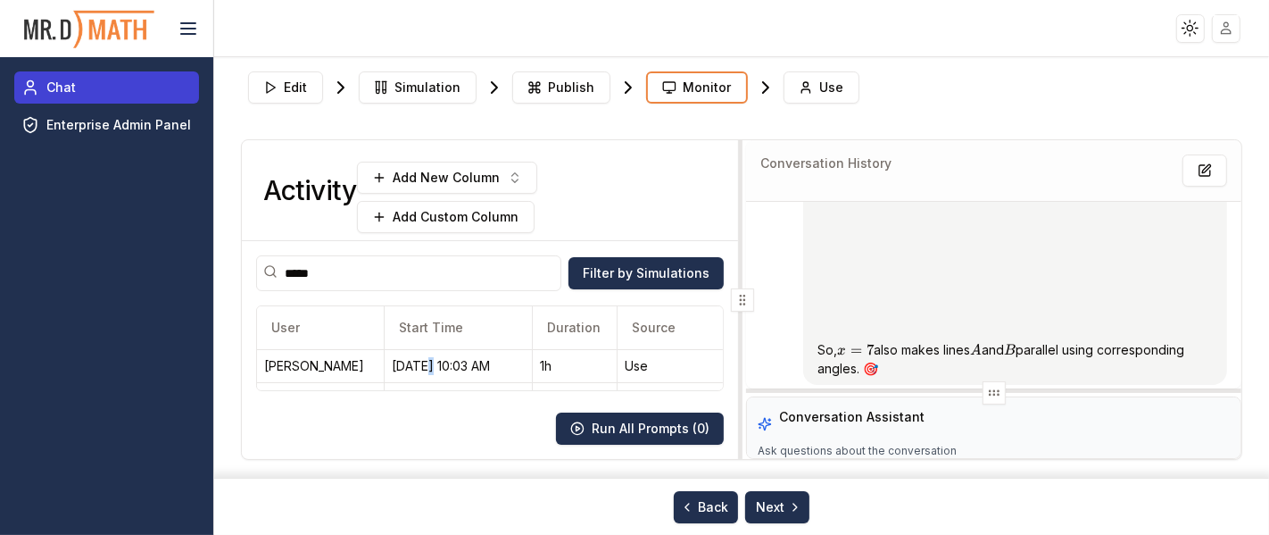
click at [97, 90] on link "Chat" at bounding box center [106, 87] width 185 height 32
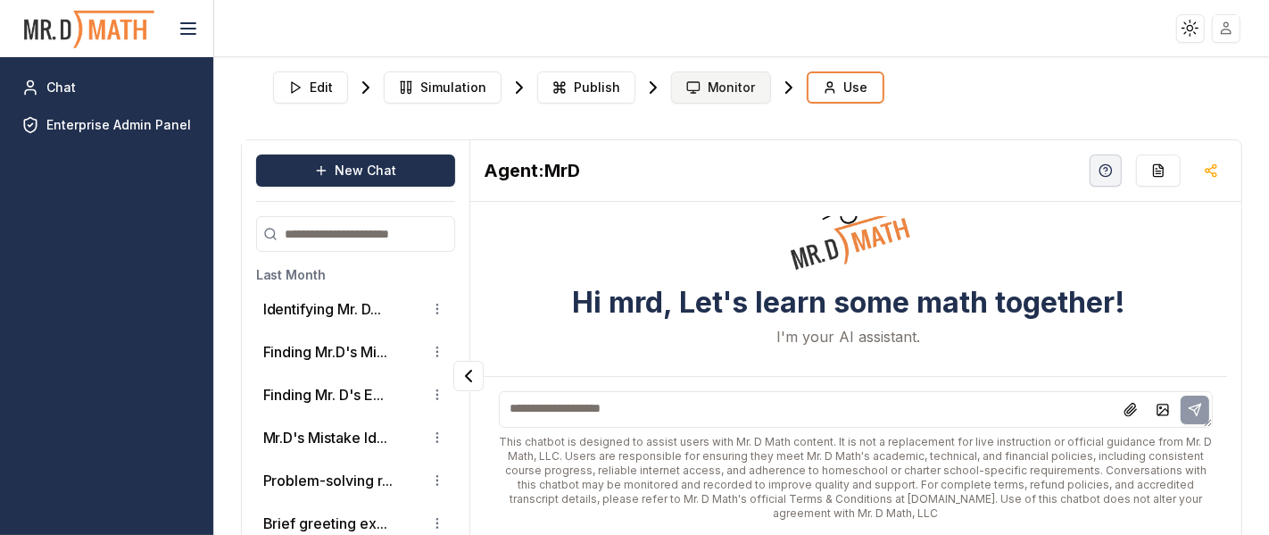
click at [708, 82] on span "Monitor" at bounding box center [732, 88] width 48 height 18
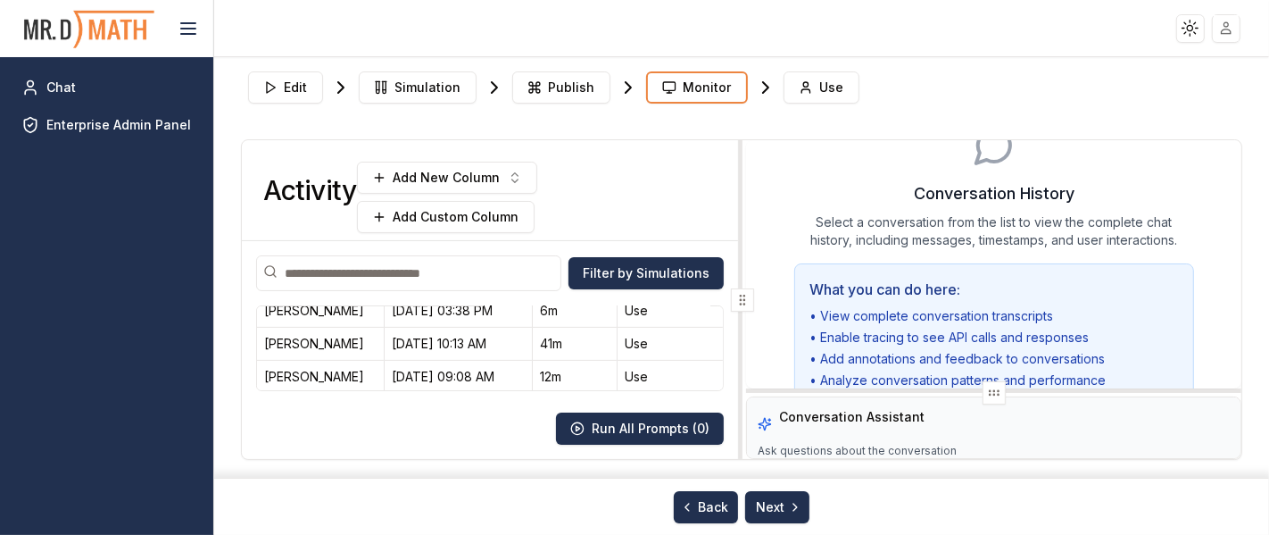
scroll to position [793, 0]
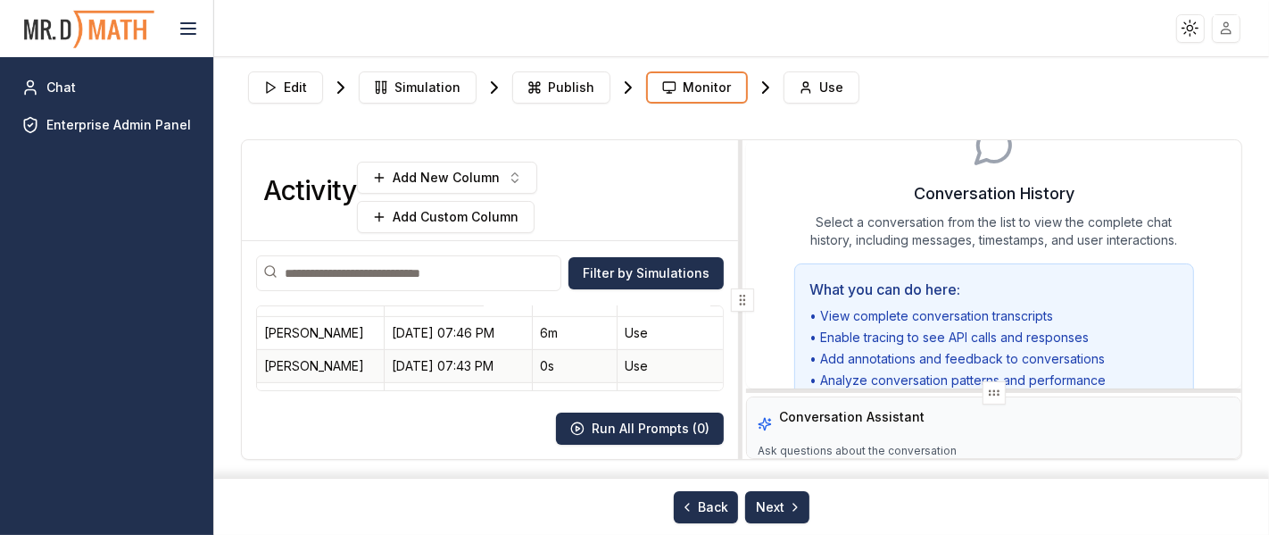
click at [337, 357] on div "[PERSON_NAME]" at bounding box center [320, 366] width 112 height 18
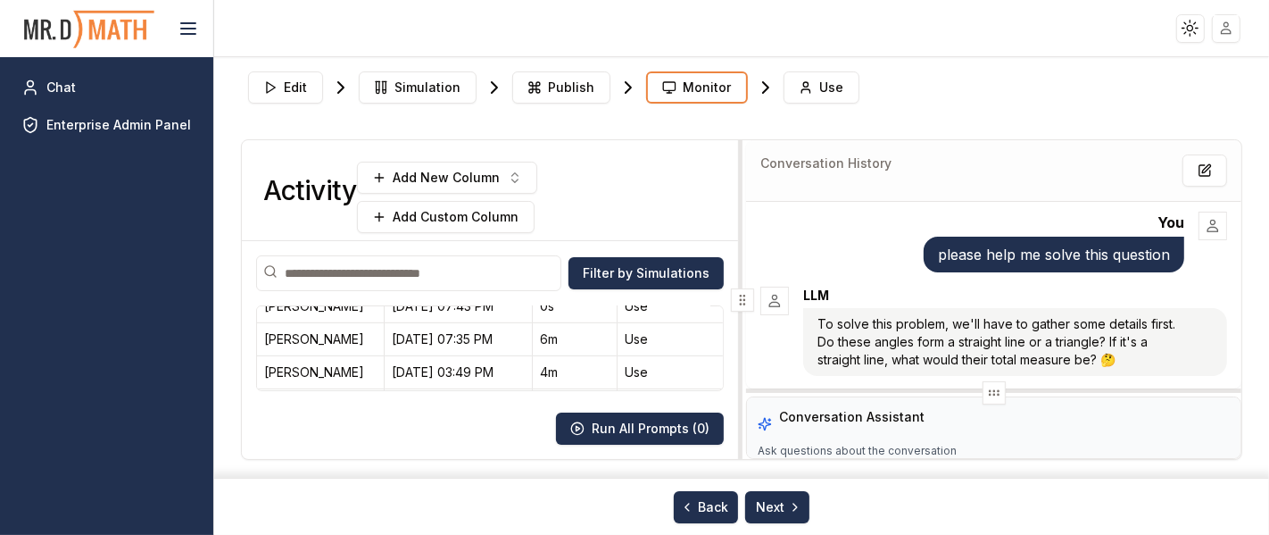
scroll to position [893, 0]
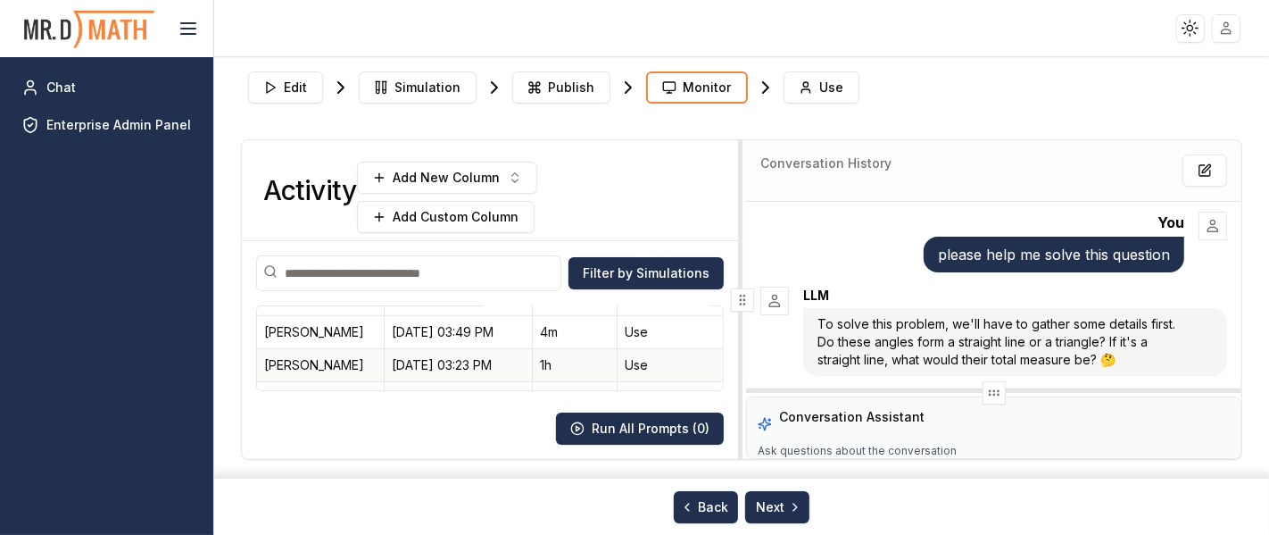
click at [321, 356] on div "[PERSON_NAME]" at bounding box center [320, 365] width 112 height 18
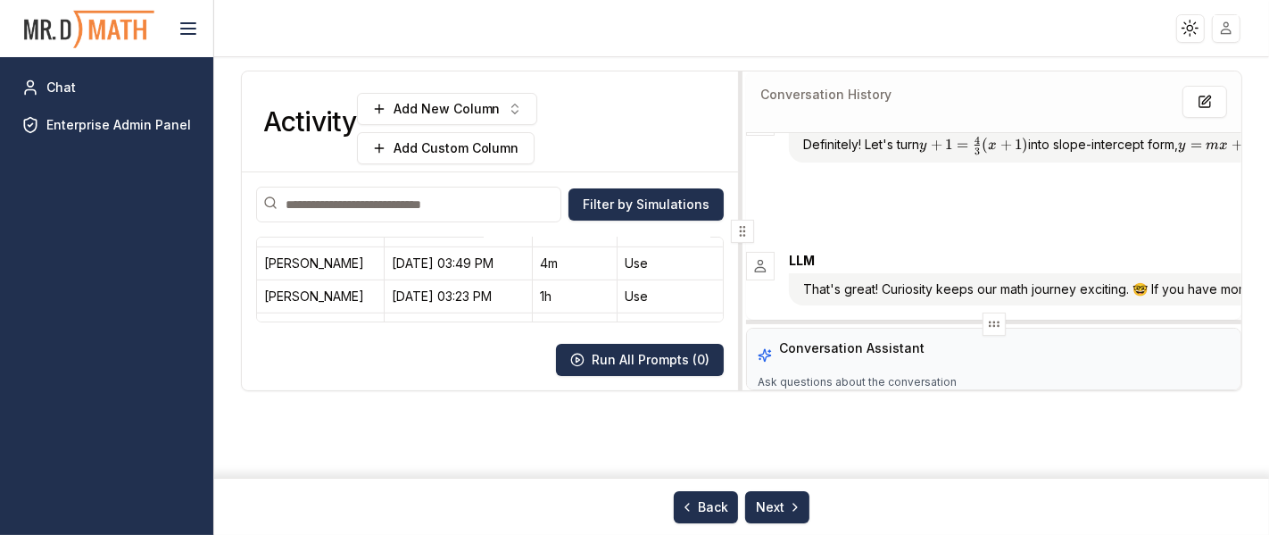
scroll to position [99, 0]
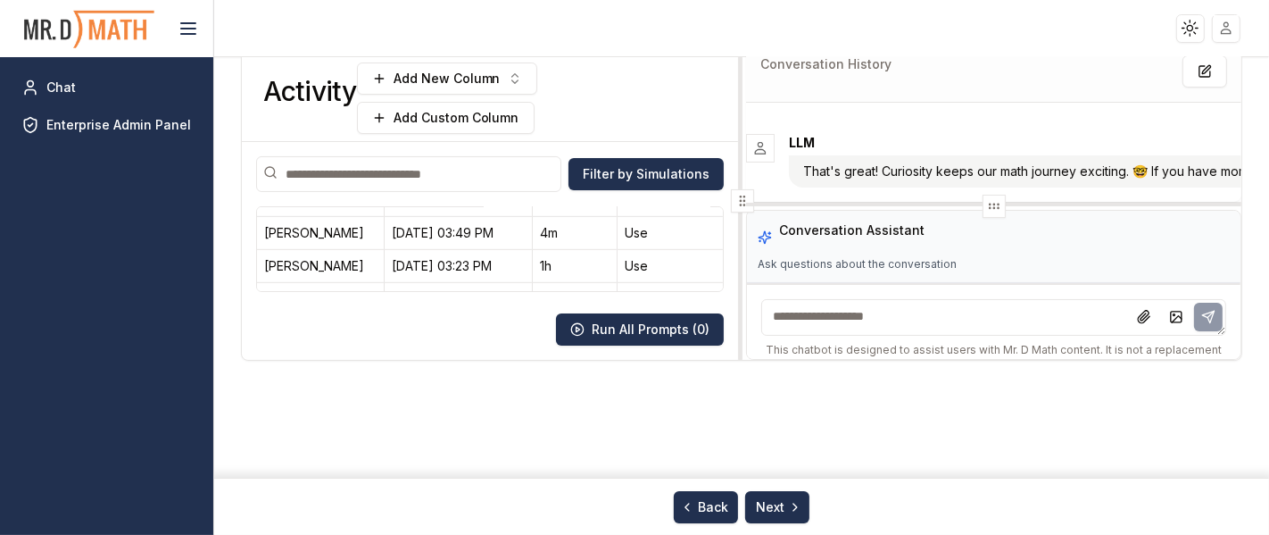
drag, startPoint x: 987, startPoint y: 296, endPoint x: 868, endPoint y: 312, distance: 120.6
click at [987, 199] on icon at bounding box center [994, 206] width 14 height 14
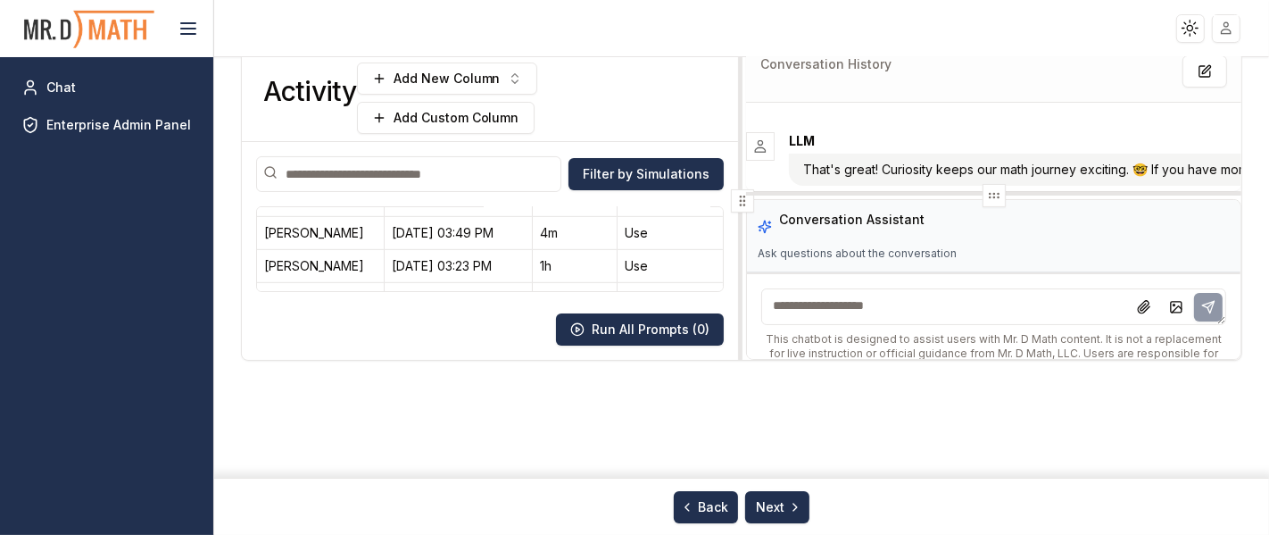
scroll to position [0, 0]
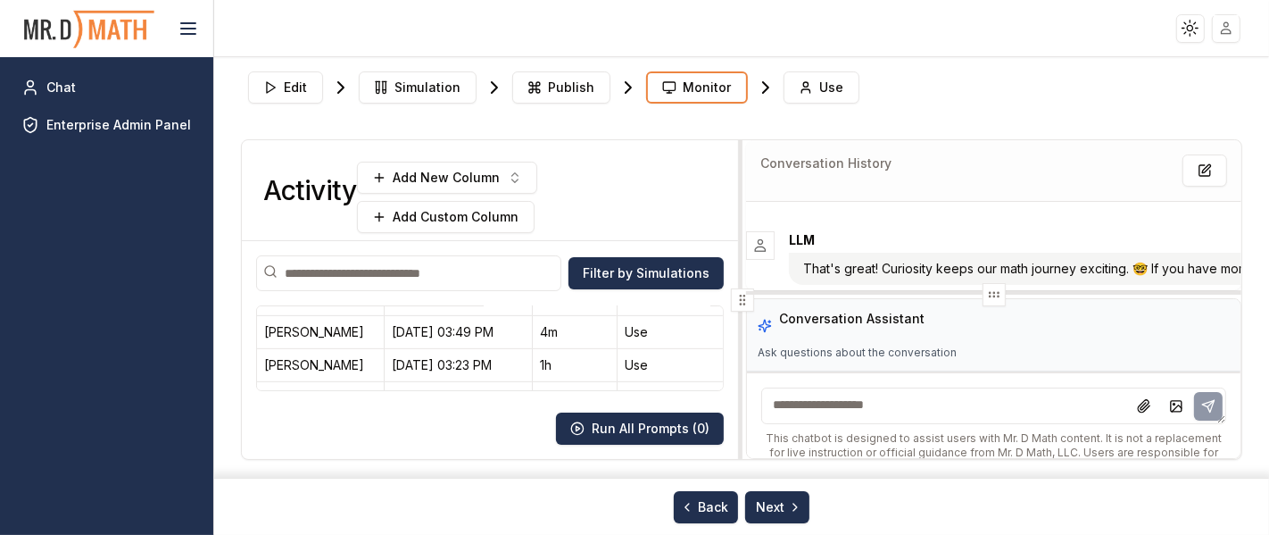
click at [866, 407] on textarea at bounding box center [993, 405] width 465 height 37
type textarea "**********"
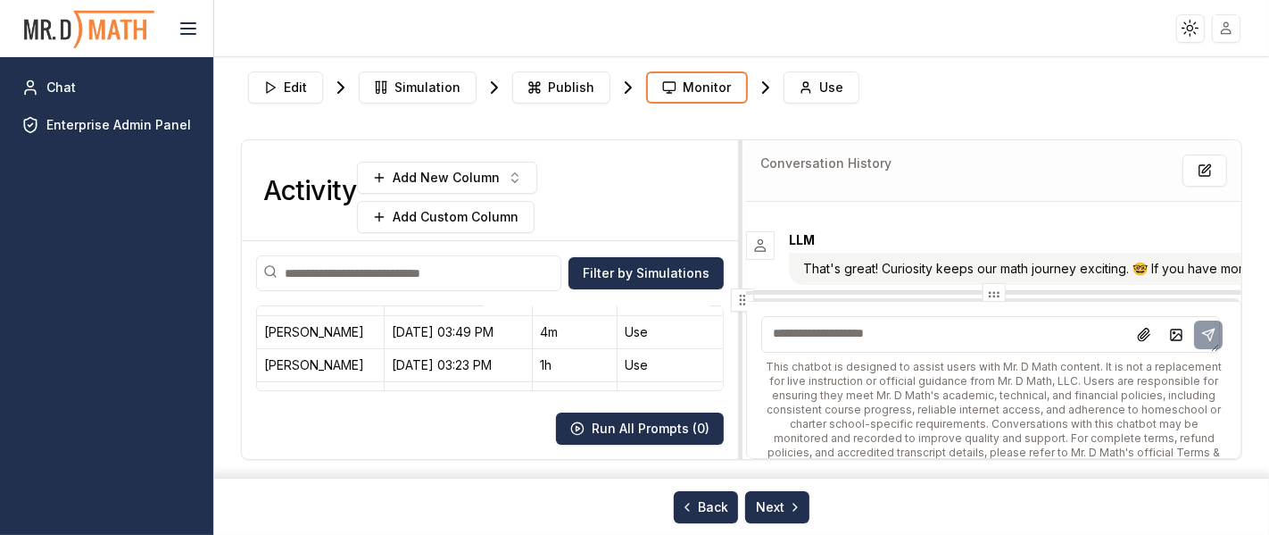
click at [990, 147] on div "Conversation History Annotate Conversation You Can you help me solve a problem?…" at bounding box center [993, 299] width 495 height 319
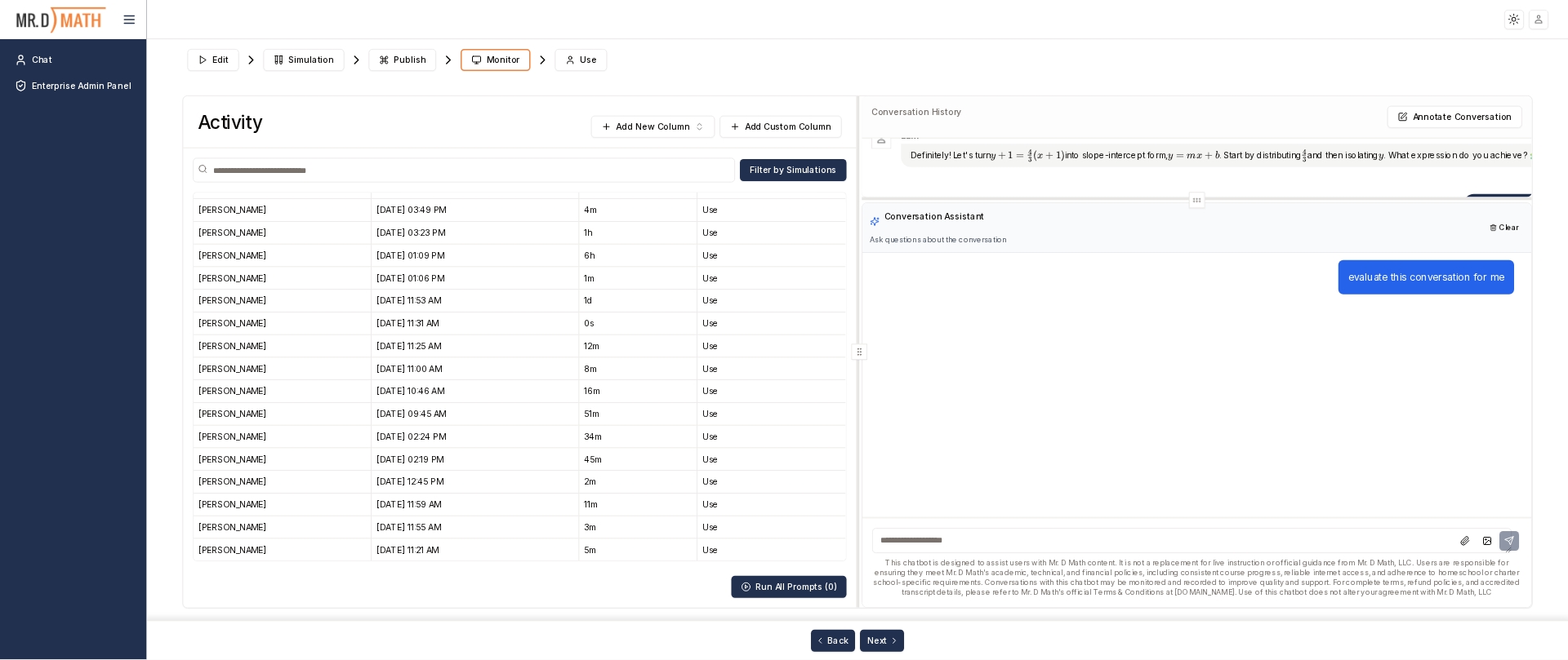
scroll to position [8640, 0]
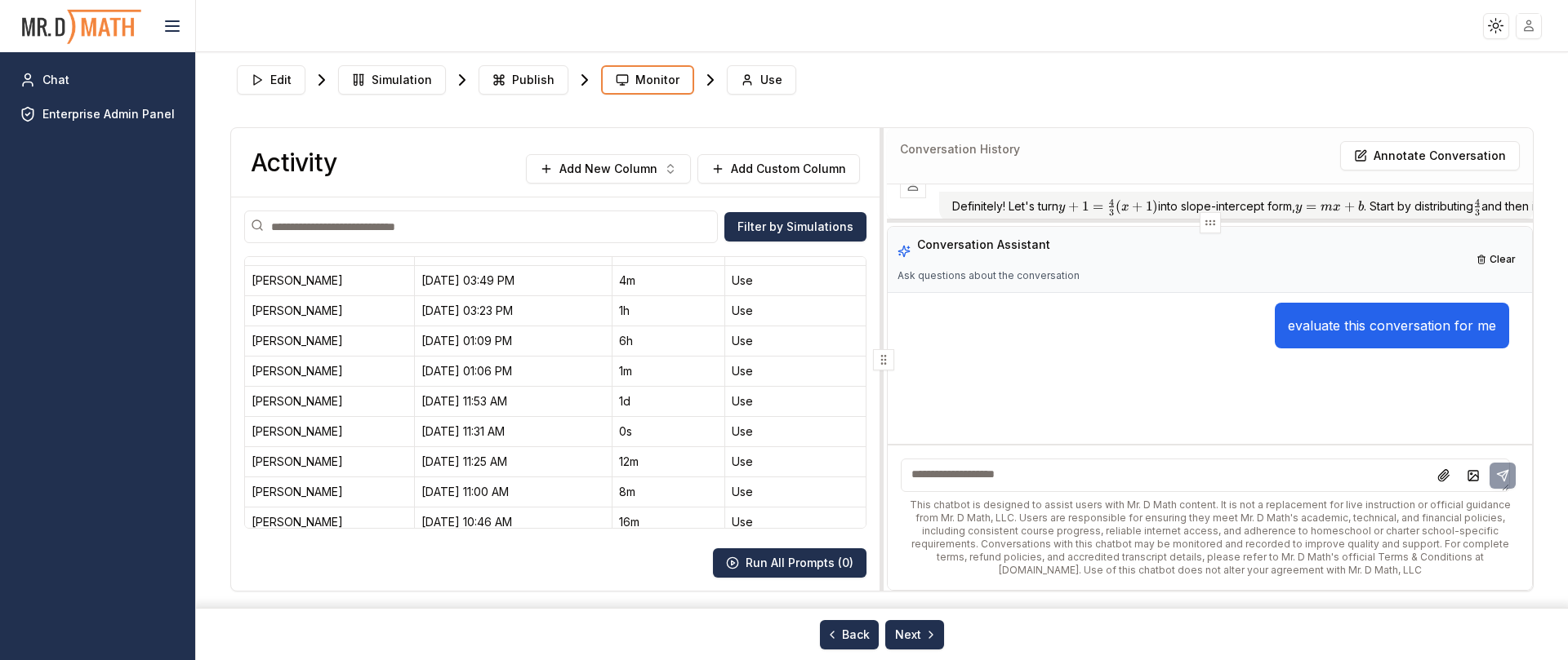
click at [1040, 315] on div "evaluate this conversation for me" at bounding box center [1203, 325] width 612 height 46
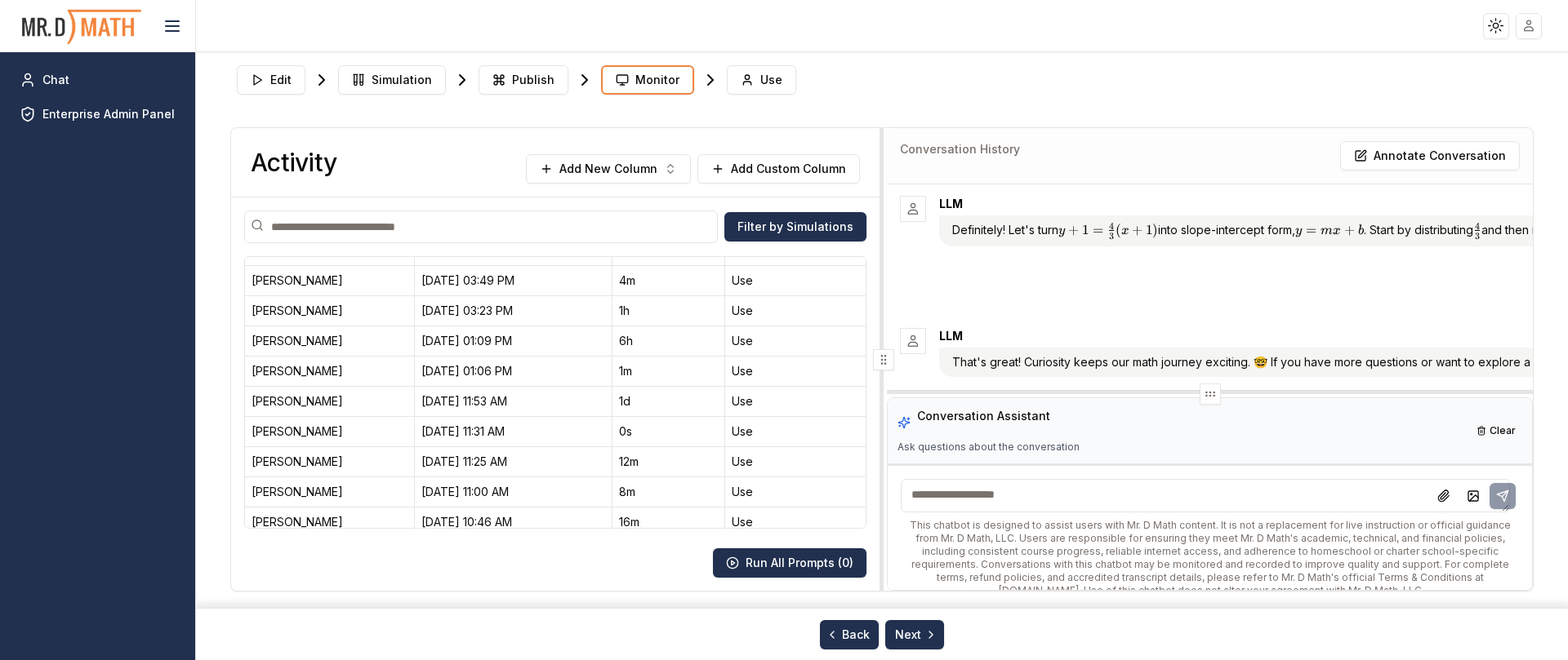
drag, startPoint x: 1214, startPoint y: 222, endPoint x: 1194, endPoint y: 404, distance: 183.1
click at [1161, 398] on div at bounding box center [1209, 394] width 646 height 6
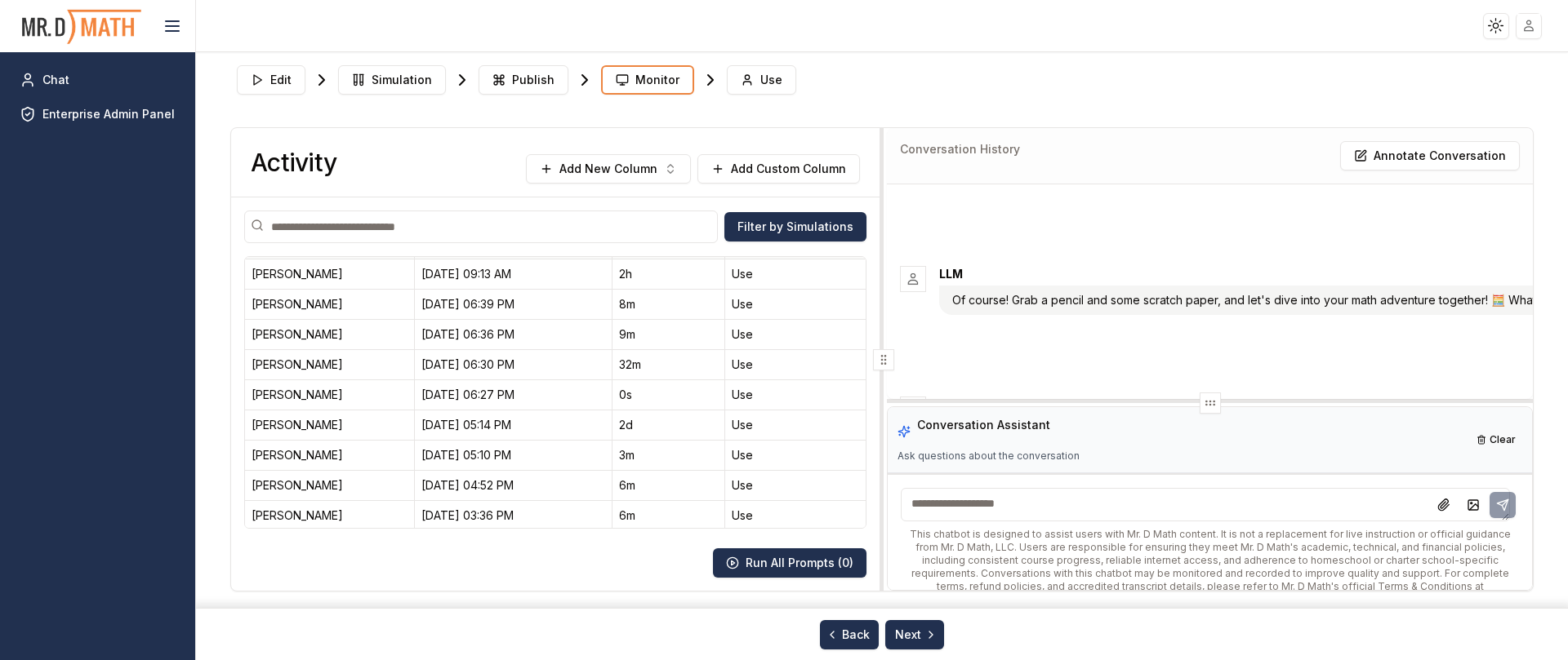
scroll to position [1795, 0]
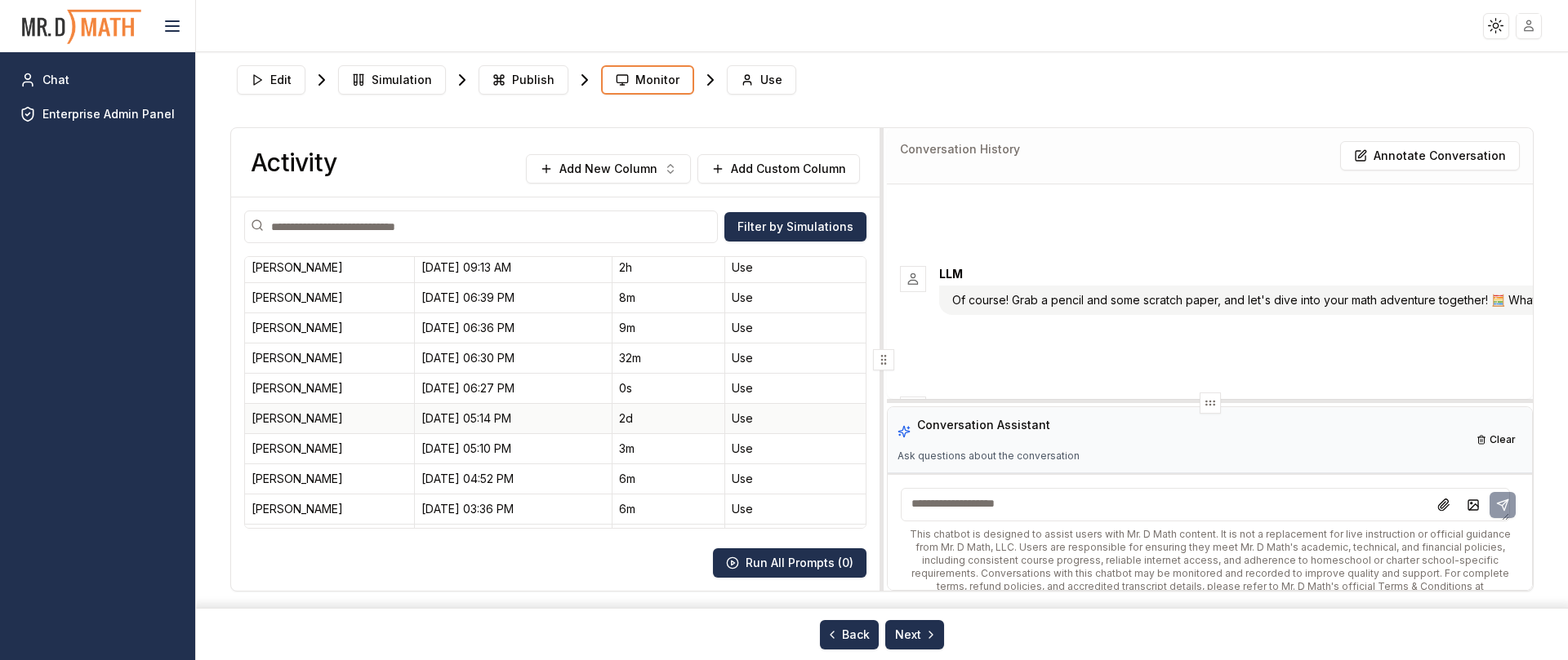
click at [641, 418] on div "2d" at bounding box center [669, 419] width 99 height 16
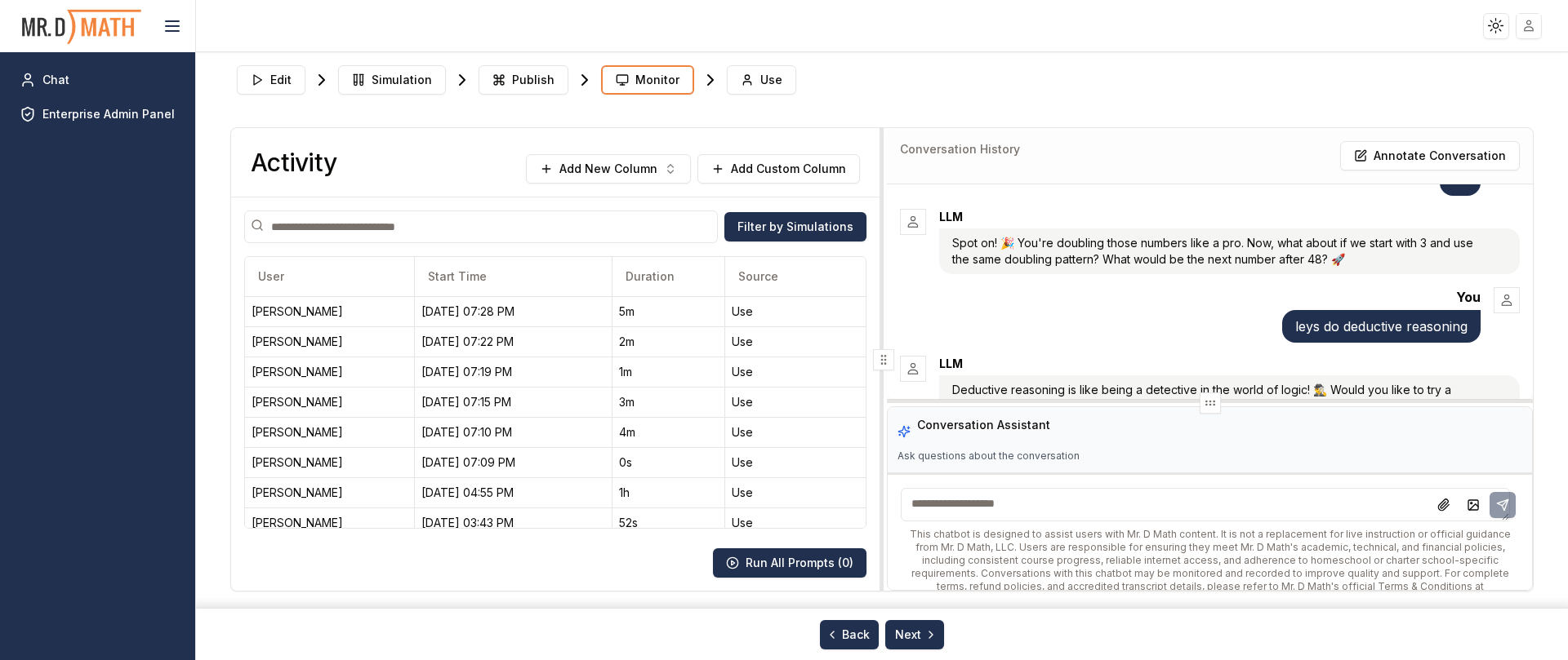
scroll to position [979, 0]
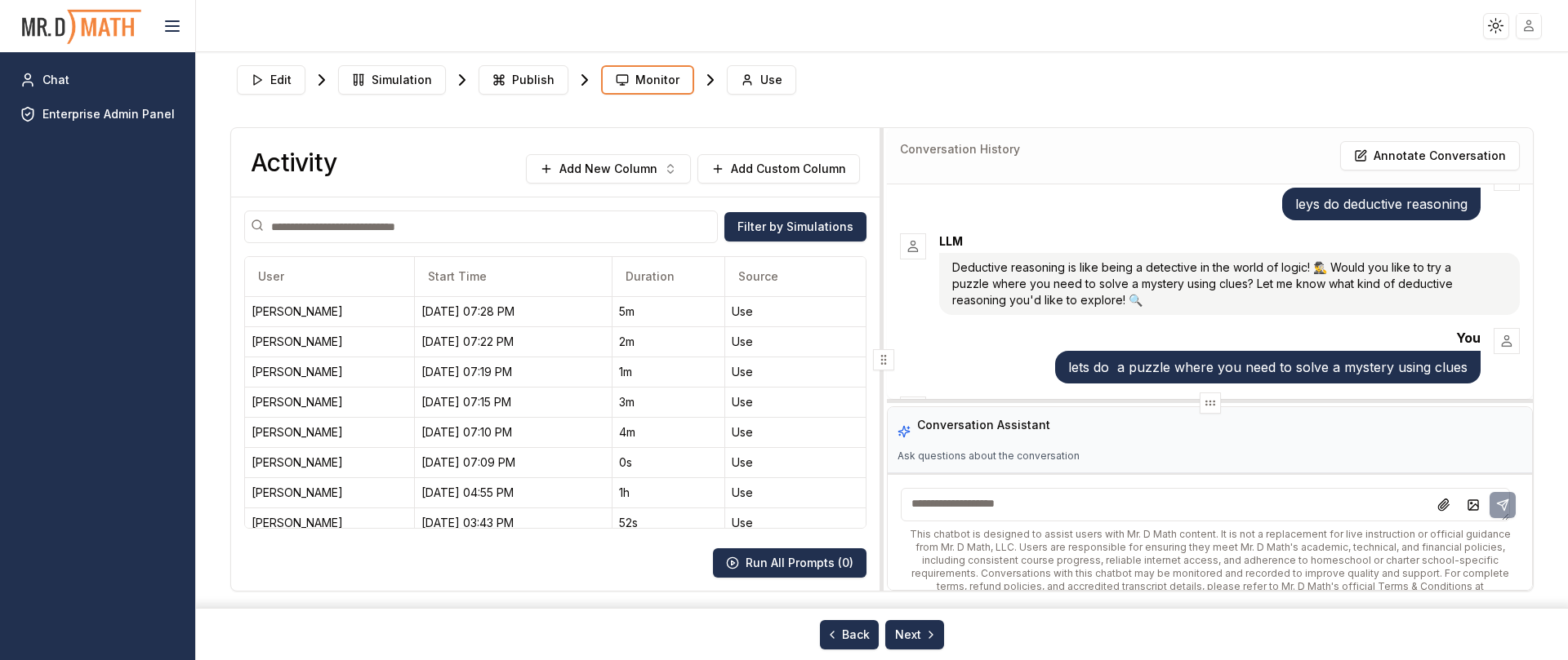
drag, startPoint x: 1193, startPoint y: 403, endPoint x: 1189, endPoint y: 468, distance: 65.1
click at [1161, 414] on div at bounding box center [1209, 402] width 21 height 21
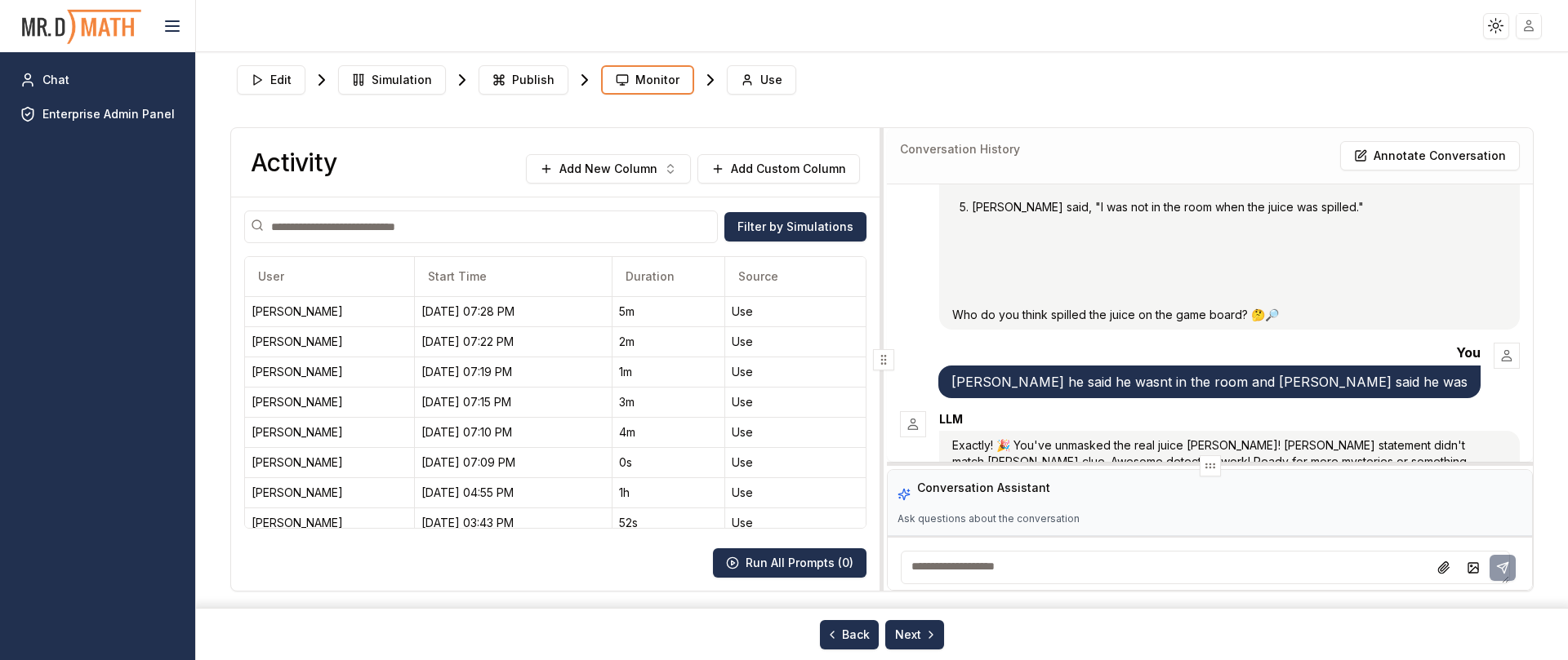
scroll to position [2448, 0]
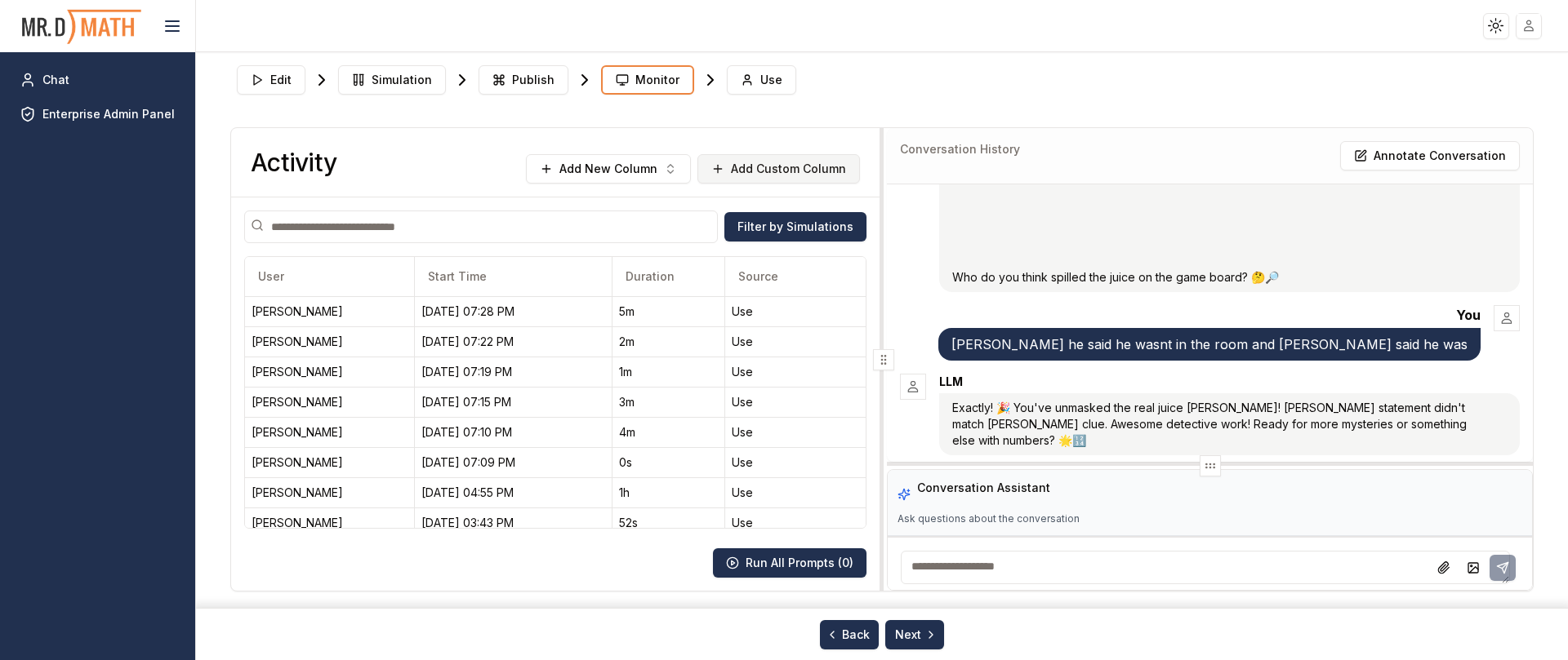
click at [783, 160] on button "Add Custom Column" at bounding box center [779, 169] width 163 height 29
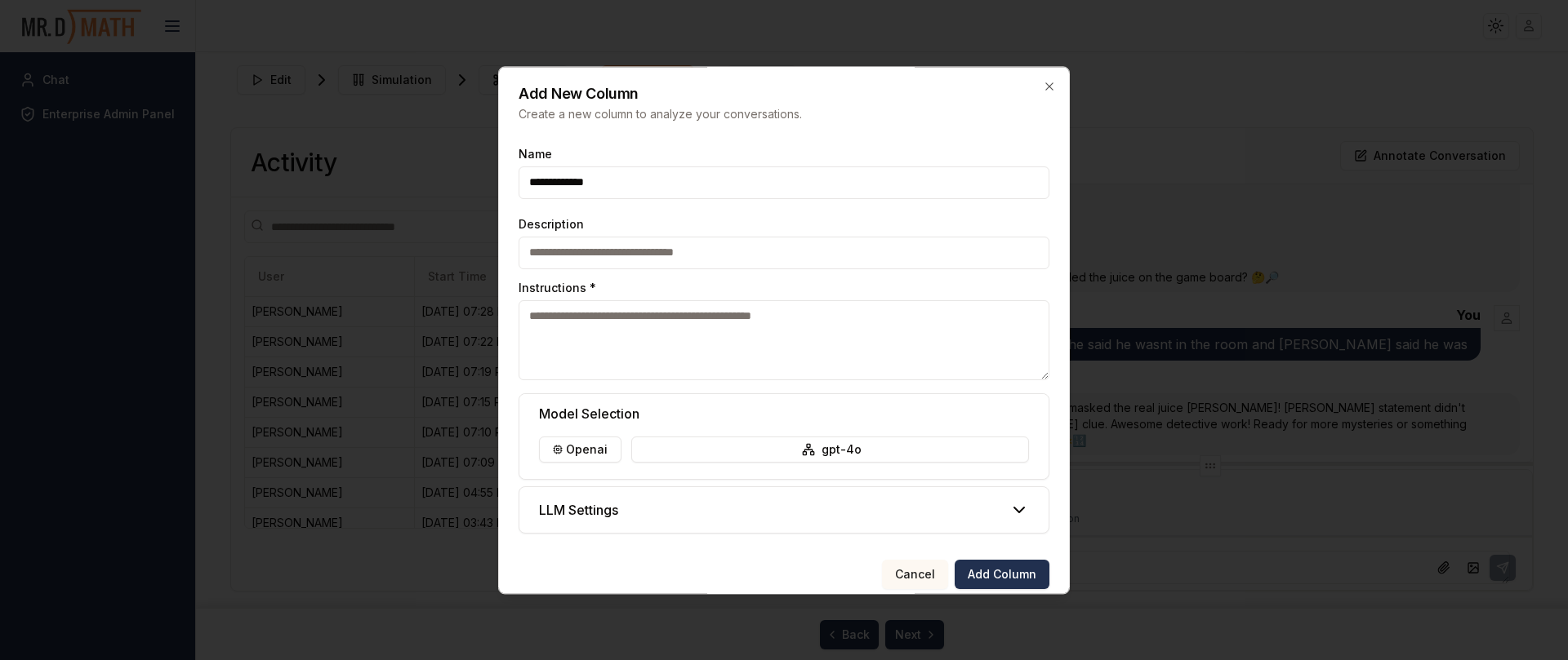
type input "**********"
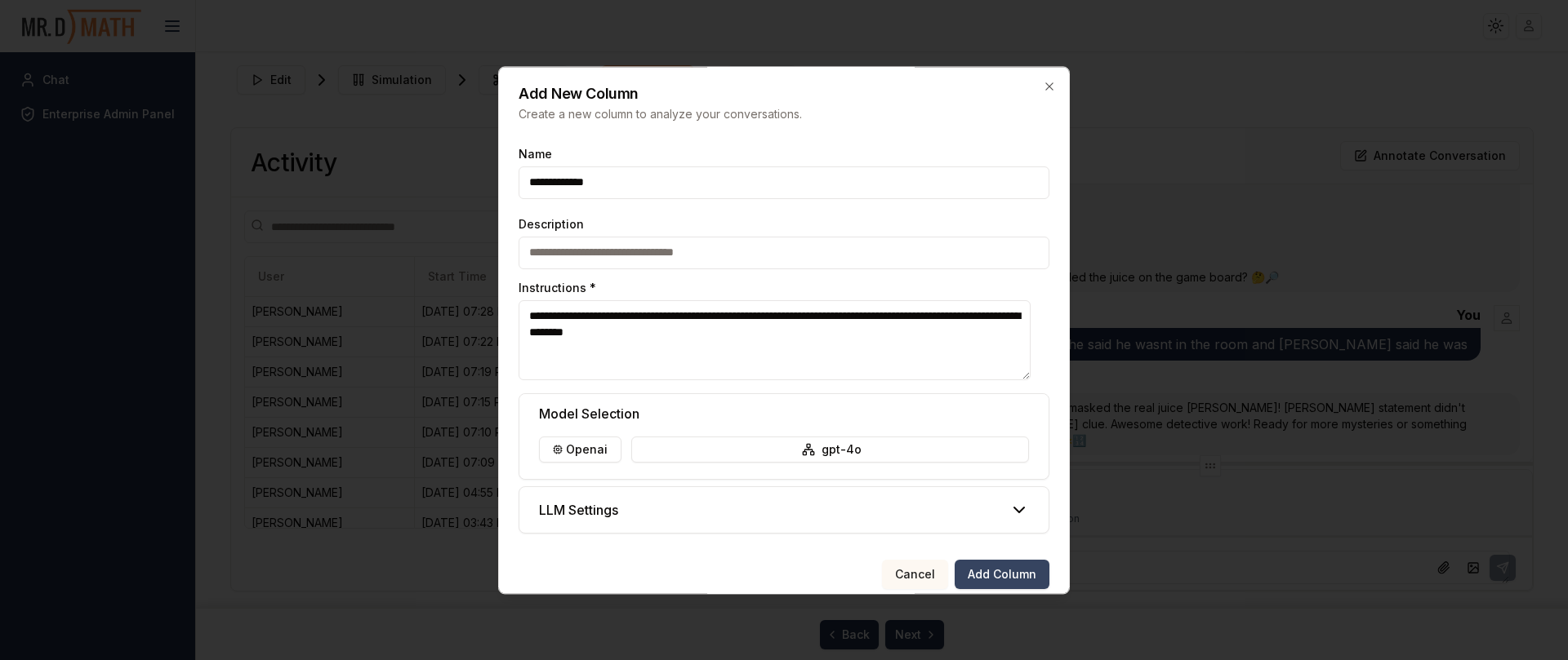
type textarea "**********"
click at [1004, 536] on button "Add Column" at bounding box center [1003, 574] width 95 height 29
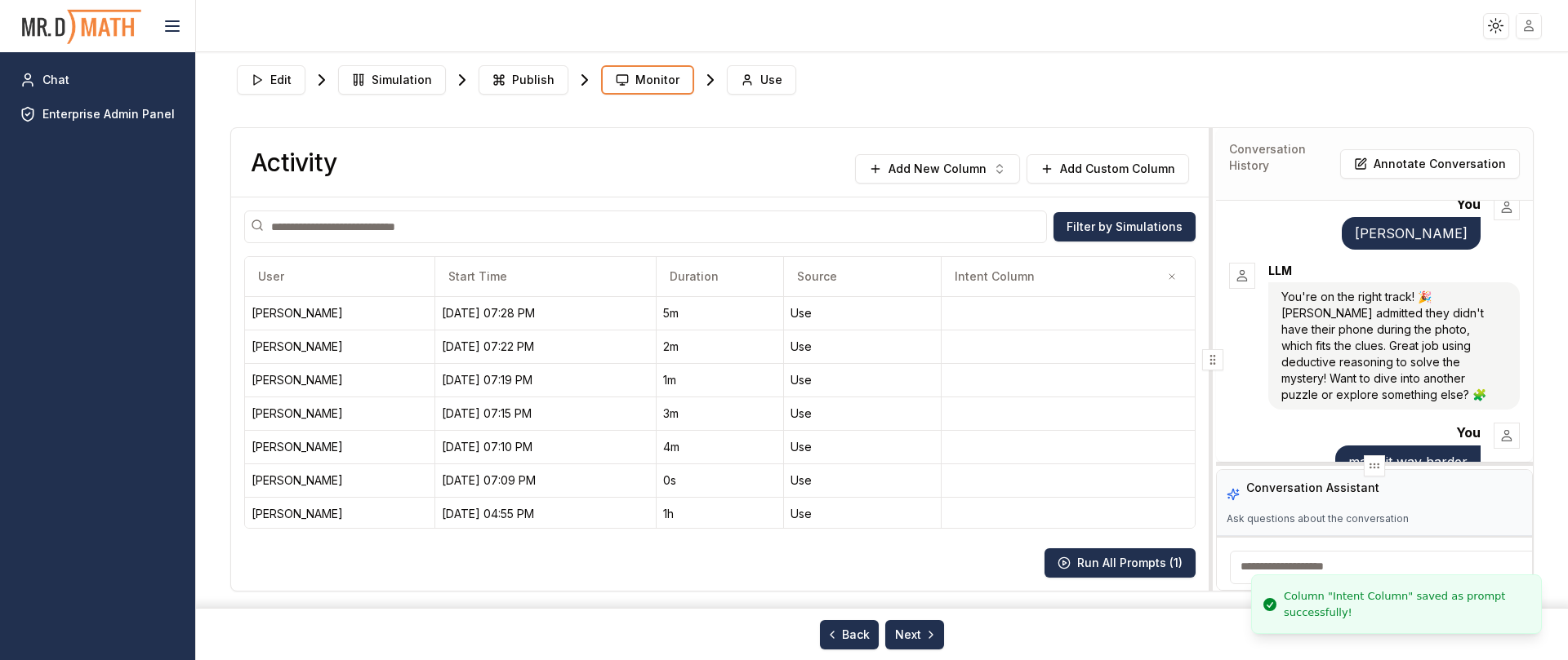
scroll to position [3437, 0]
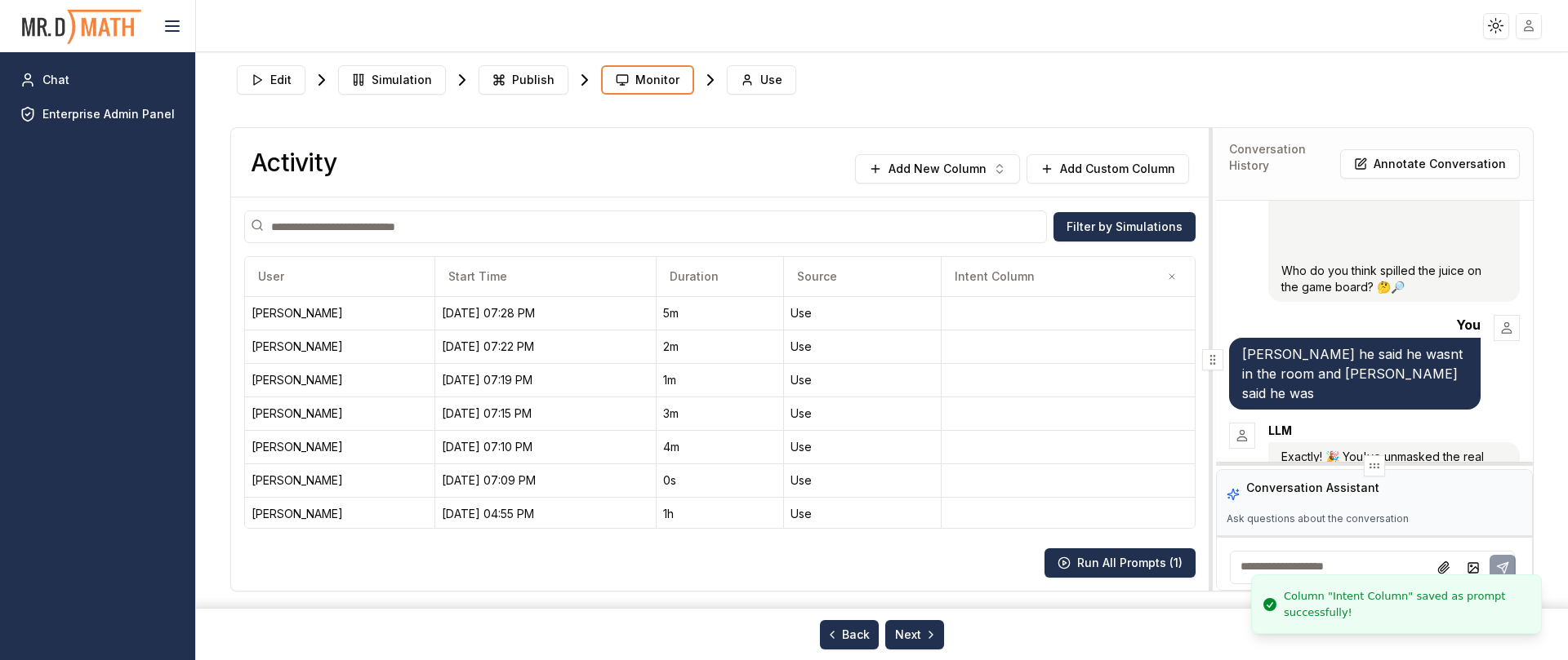
drag, startPoint x: 1062, startPoint y: 347, endPoint x: 1200, endPoint y: 372, distance: 140.2
click at [1161, 372] on div at bounding box center [1212, 359] width 6 height 463
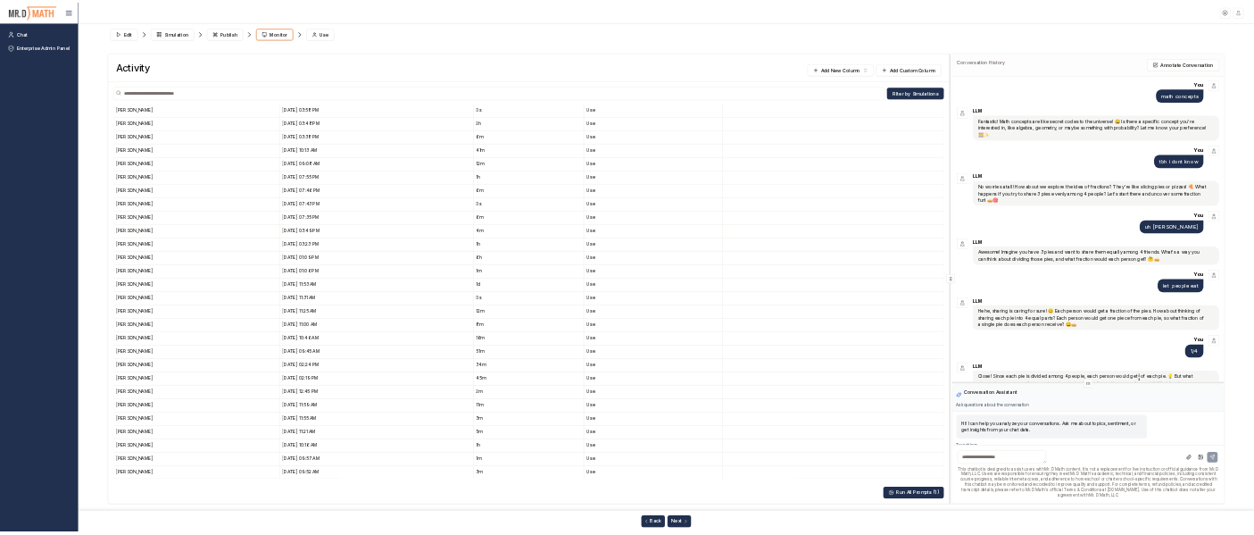
scroll to position [670, 0]
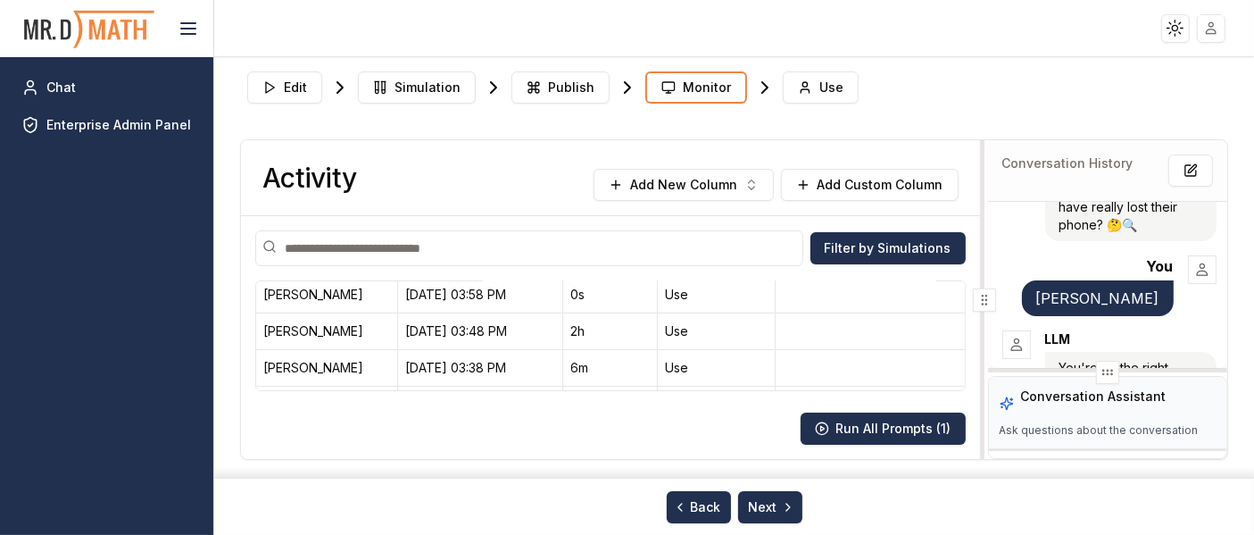
click at [803, 256] on input at bounding box center [528, 248] width 547 height 36
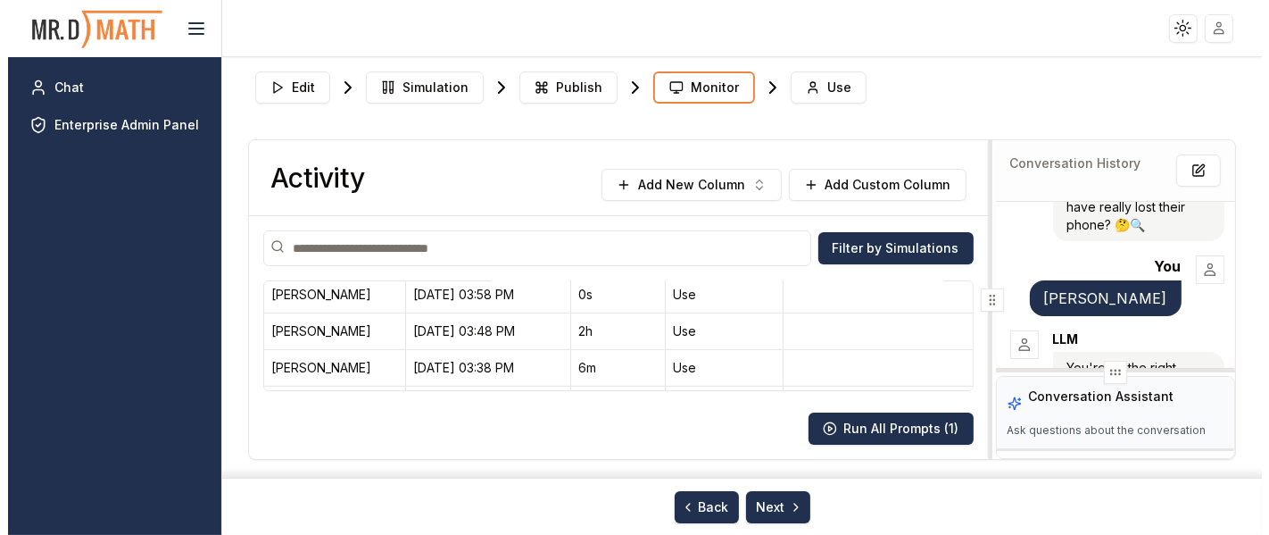
scroll to position [3535, 0]
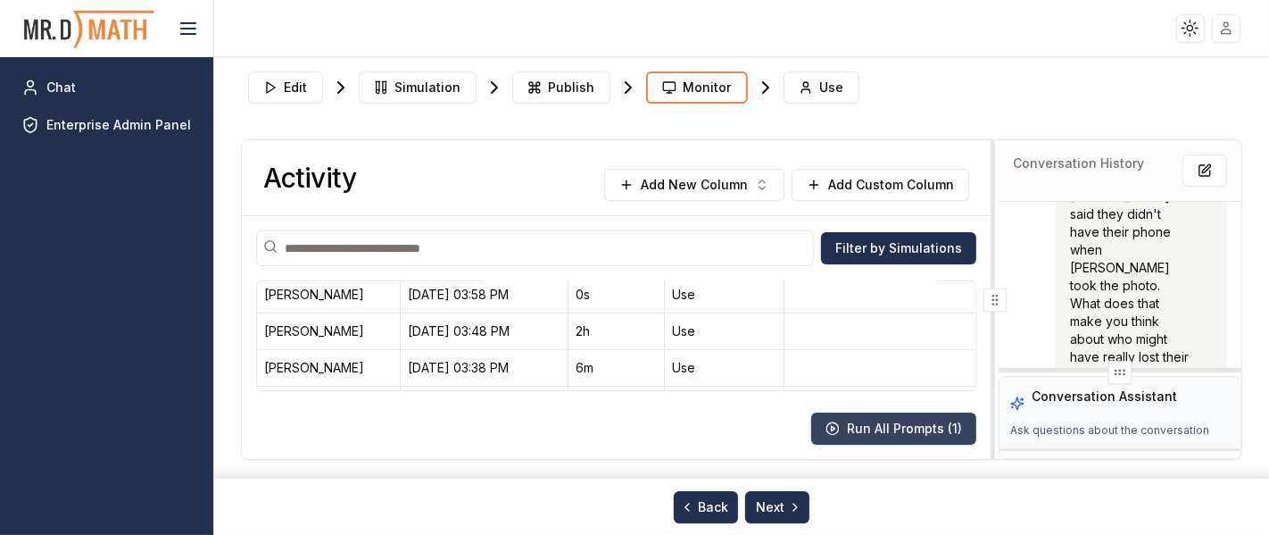
click at [868, 424] on button "Run All Prompts ( 1 )" at bounding box center [893, 428] width 165 height 32
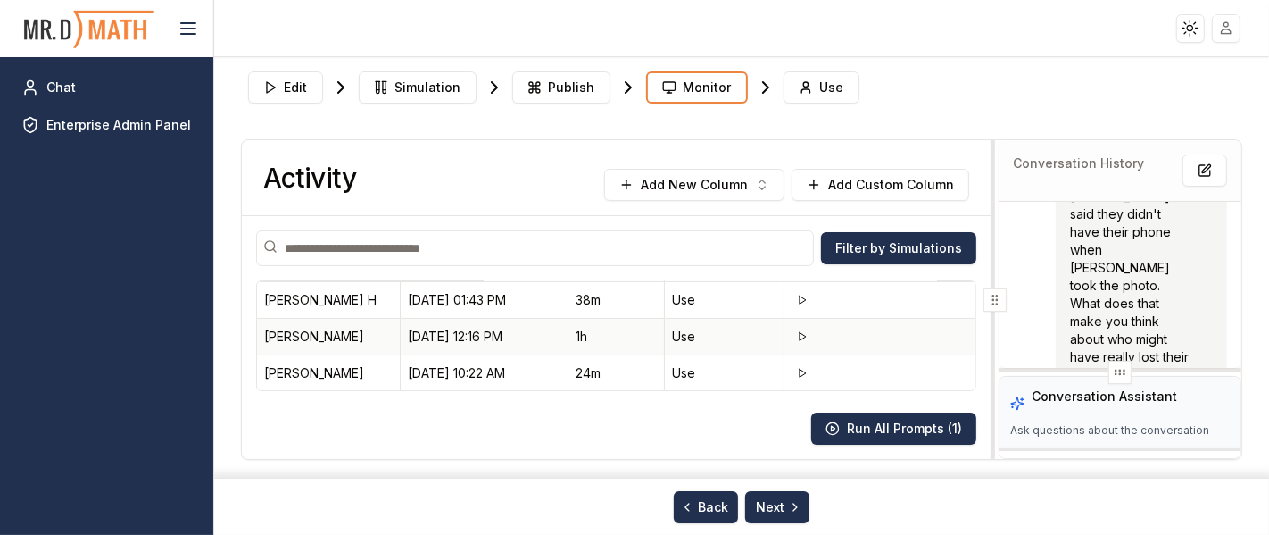
scroll to position [0, 0]
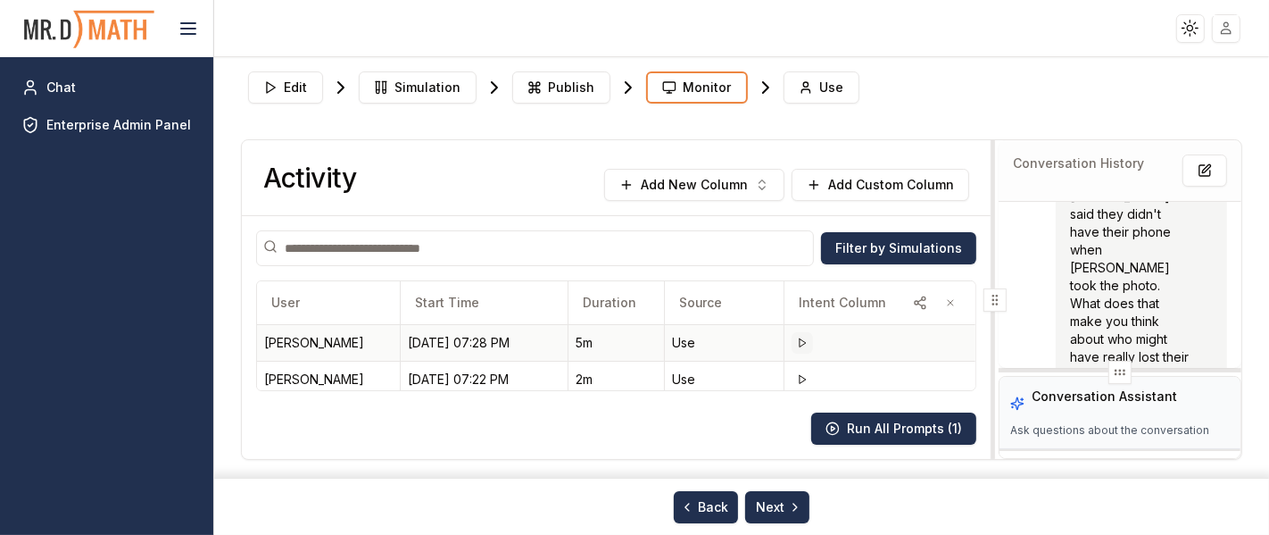
click at [800, 343] on polygon at bounding box center [803, 342] width 6 height 8
click at [797, 379] on icon at bounding box center [802, 383] width 11 height 11
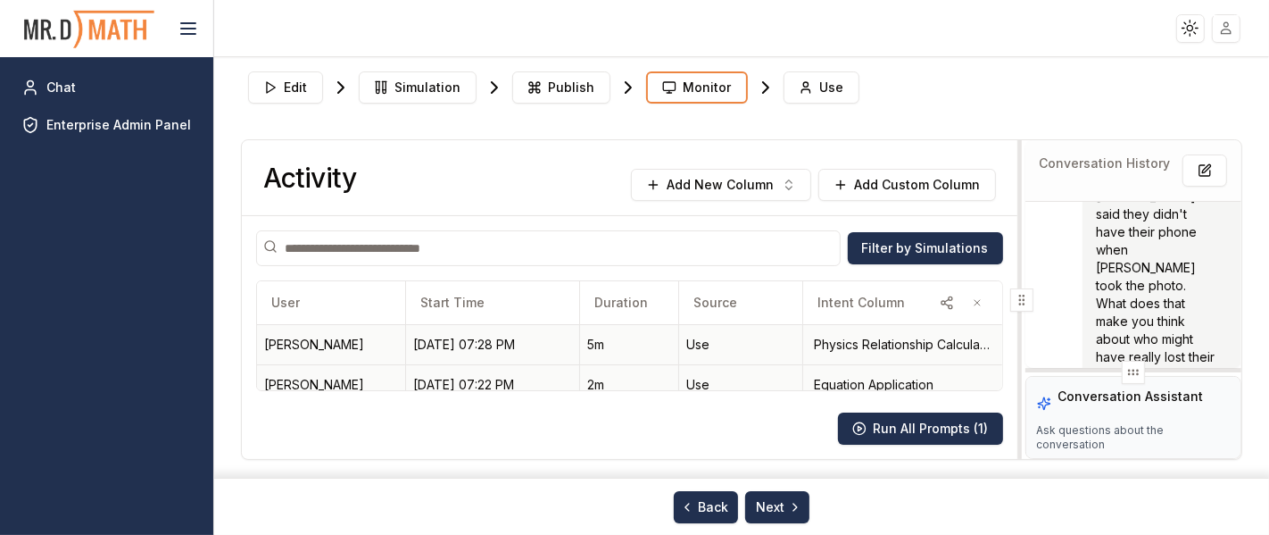
scroll to position [3888, 0]
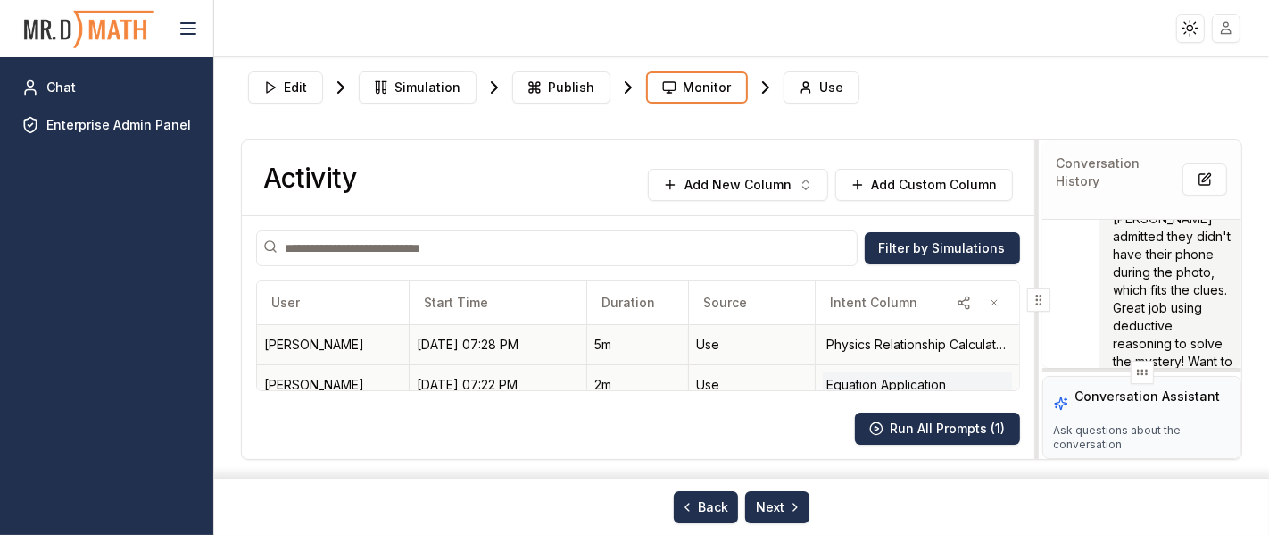
drag, startPoint x: 979, startPoint y: 300, endPoint x: 931, endPoint y: 382, distance: 95.2
click at [1033, 304] on icon at bounding box center [1039, 300] width 14 height 14
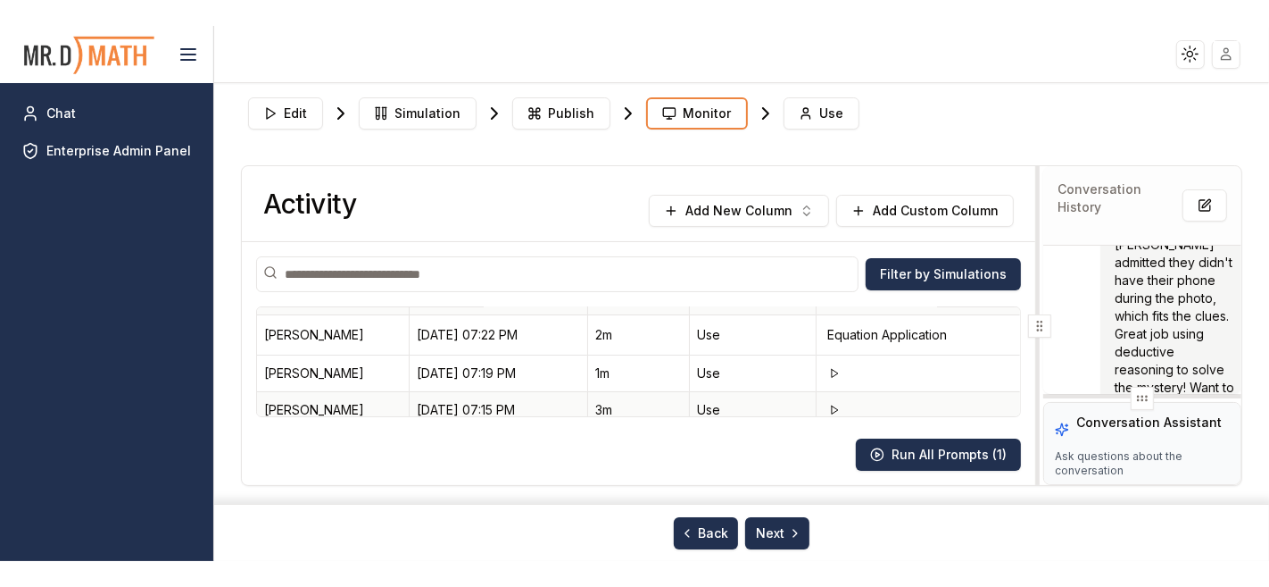
scroll to position [99, 0]
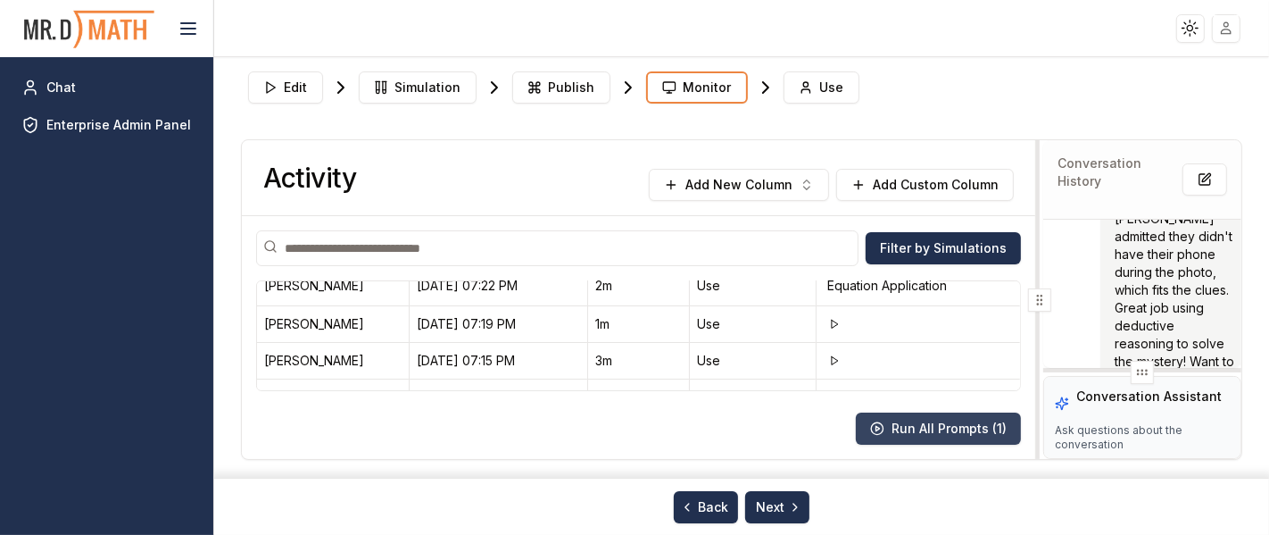
click at [906, 432] on button "Run All Prompts ( 1 )" at bounding box center [938, 428] width 165 height 32
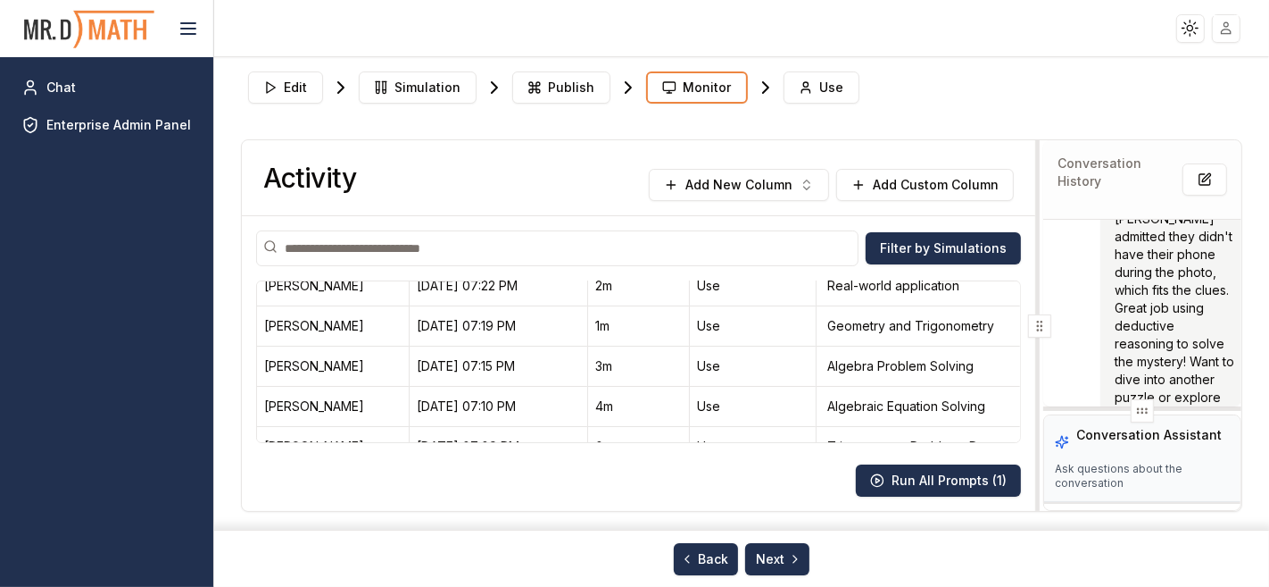
click at [954, 109] on div "Edit Simulation Publish Monitor Use" at bounding box center [742, 87] width 1003 height 46
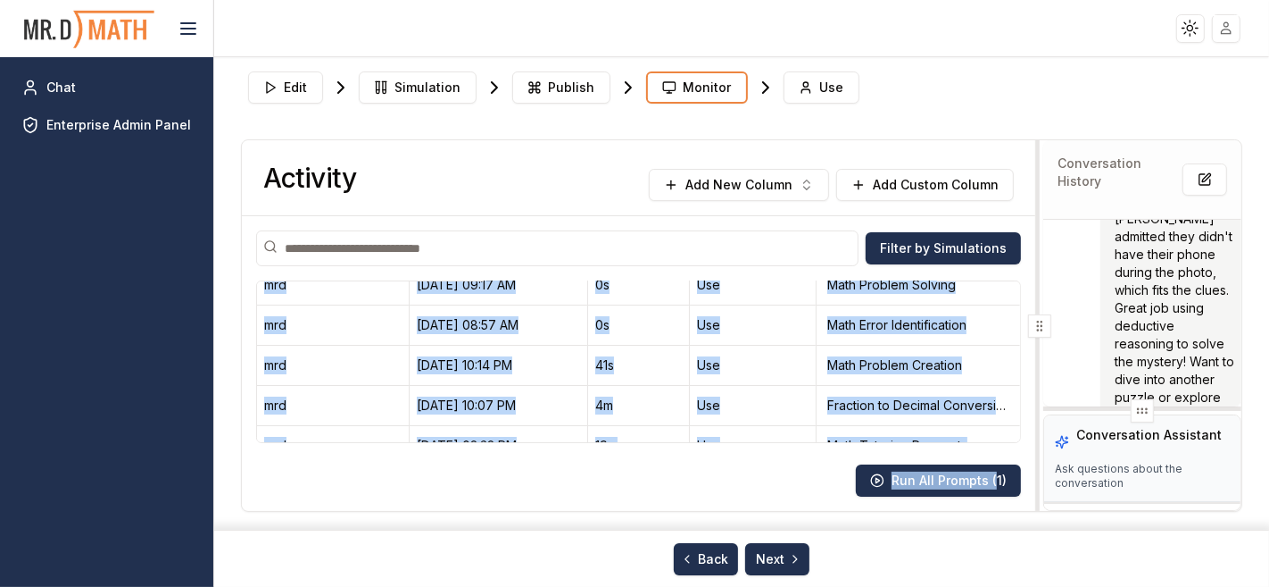
scroll to position [5948, 0]
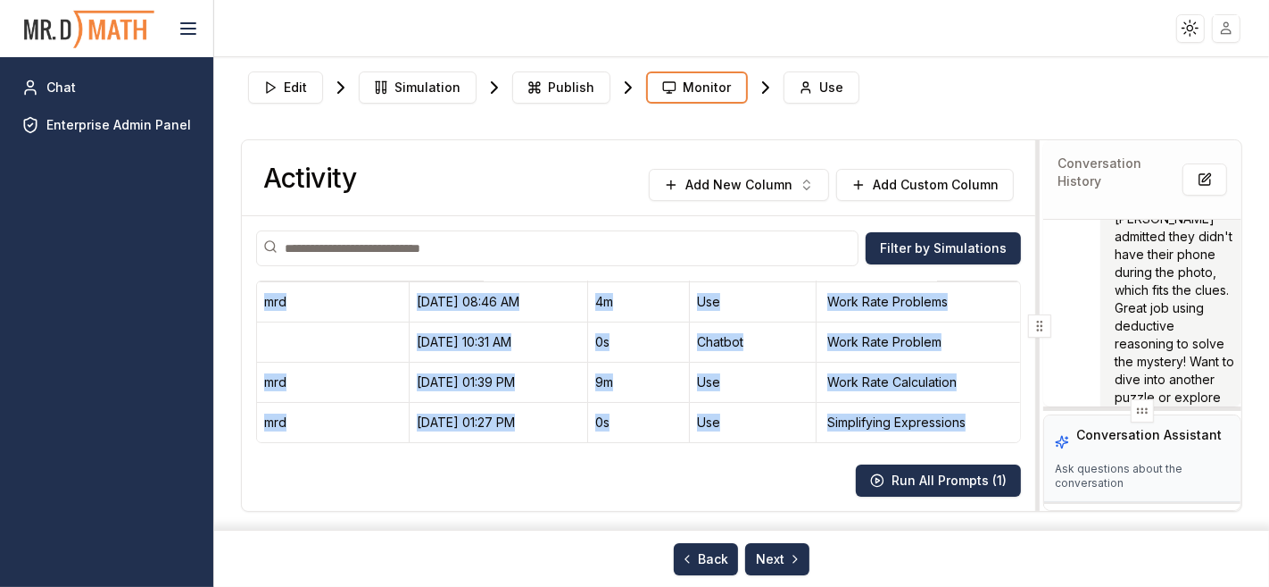
drag, startPoint x: 259, startPoint y: 303, endPoint x: 966, endPoint y: 430, distance: 718.5
copy table "User Start Time Duration Source Intent Column [PERSON_NAME] [DATE] 07:28 PM 5m …"
